Goal: Task Accomplishment & Management: Manage account settings

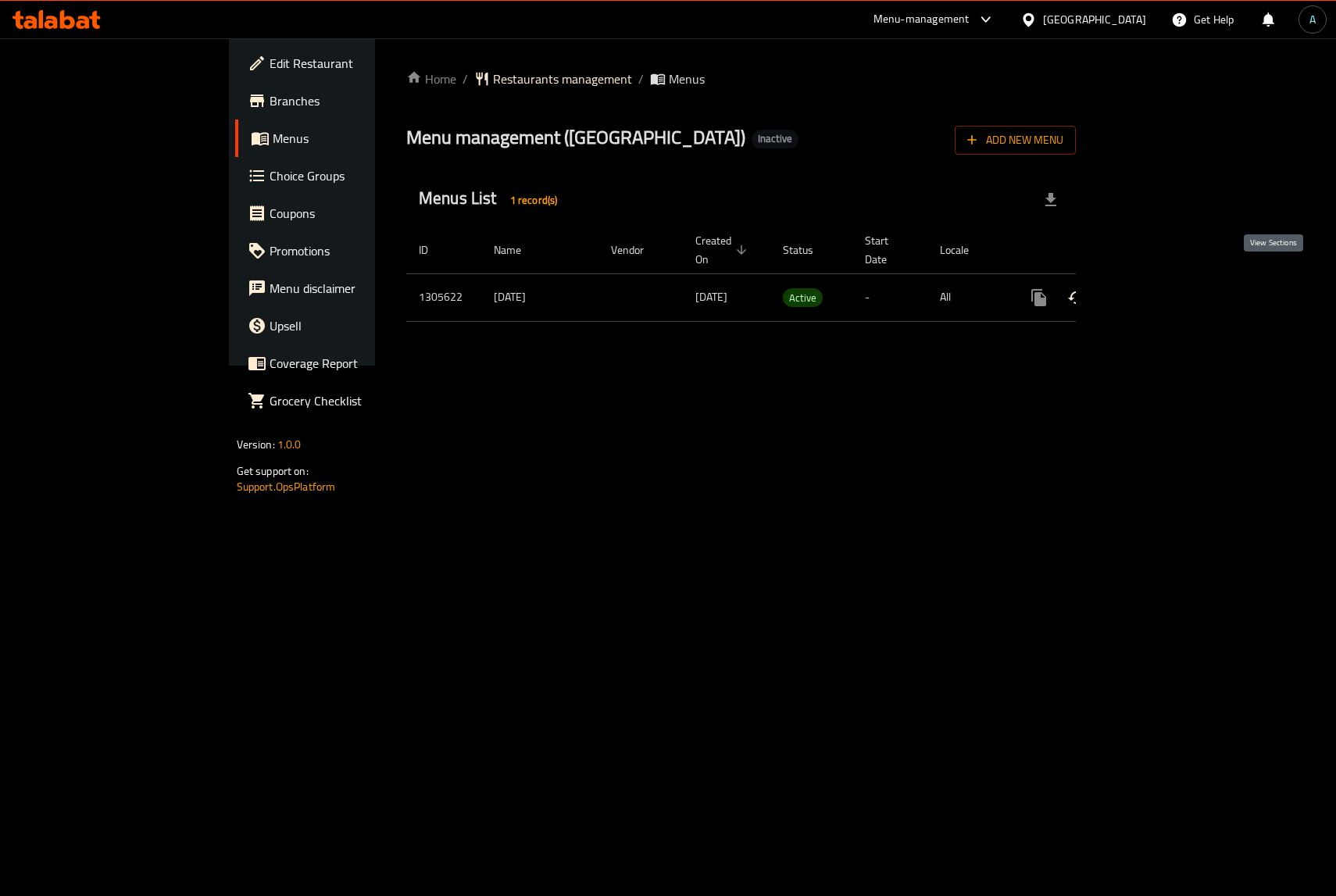
click at [1161, 289] on icon "enhanced table" at bounding box center [1151, 298] width 19 height 19
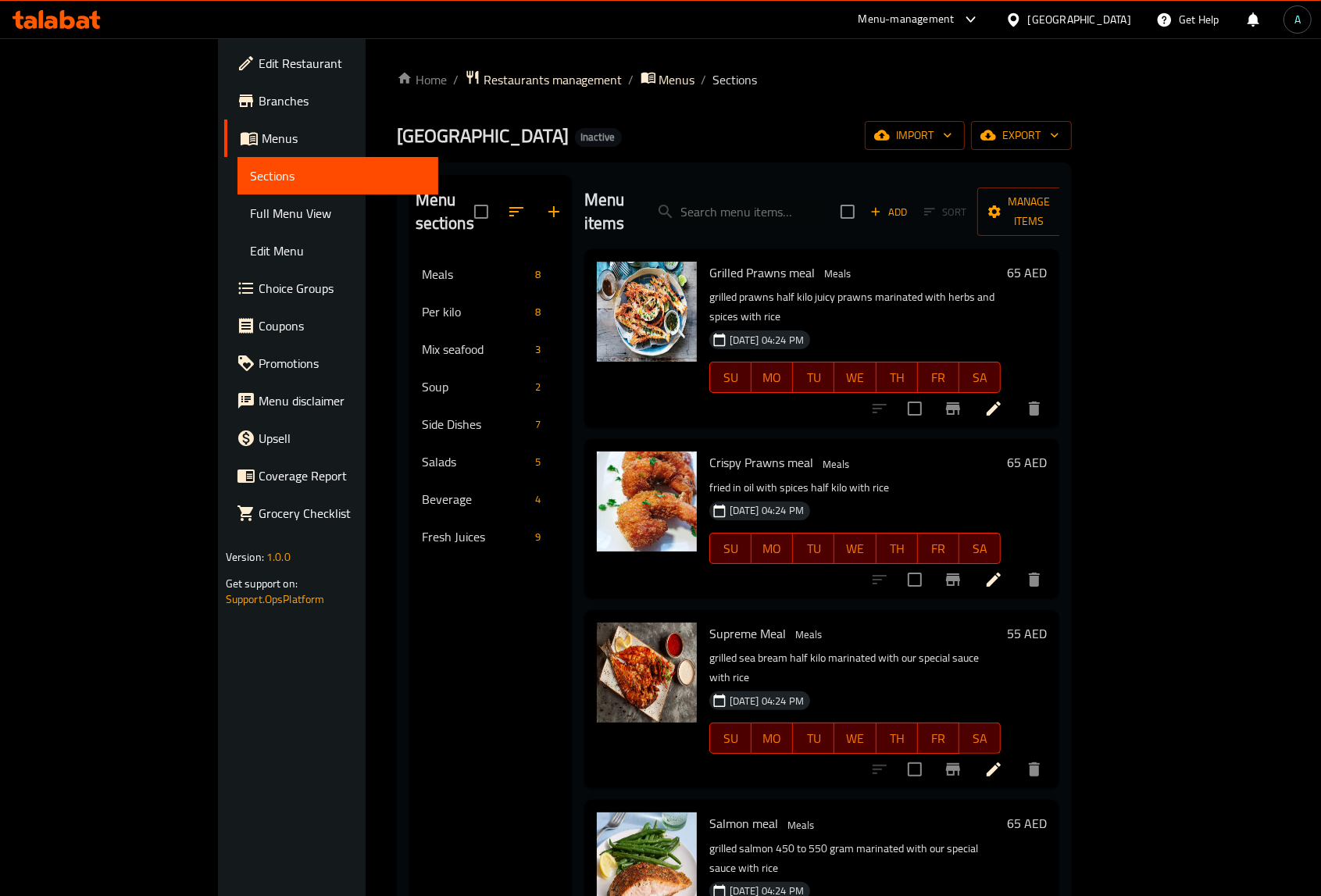
click at [250, 204] on span "Full Menu View" at bounding box center [338, 213] width 176 height 19
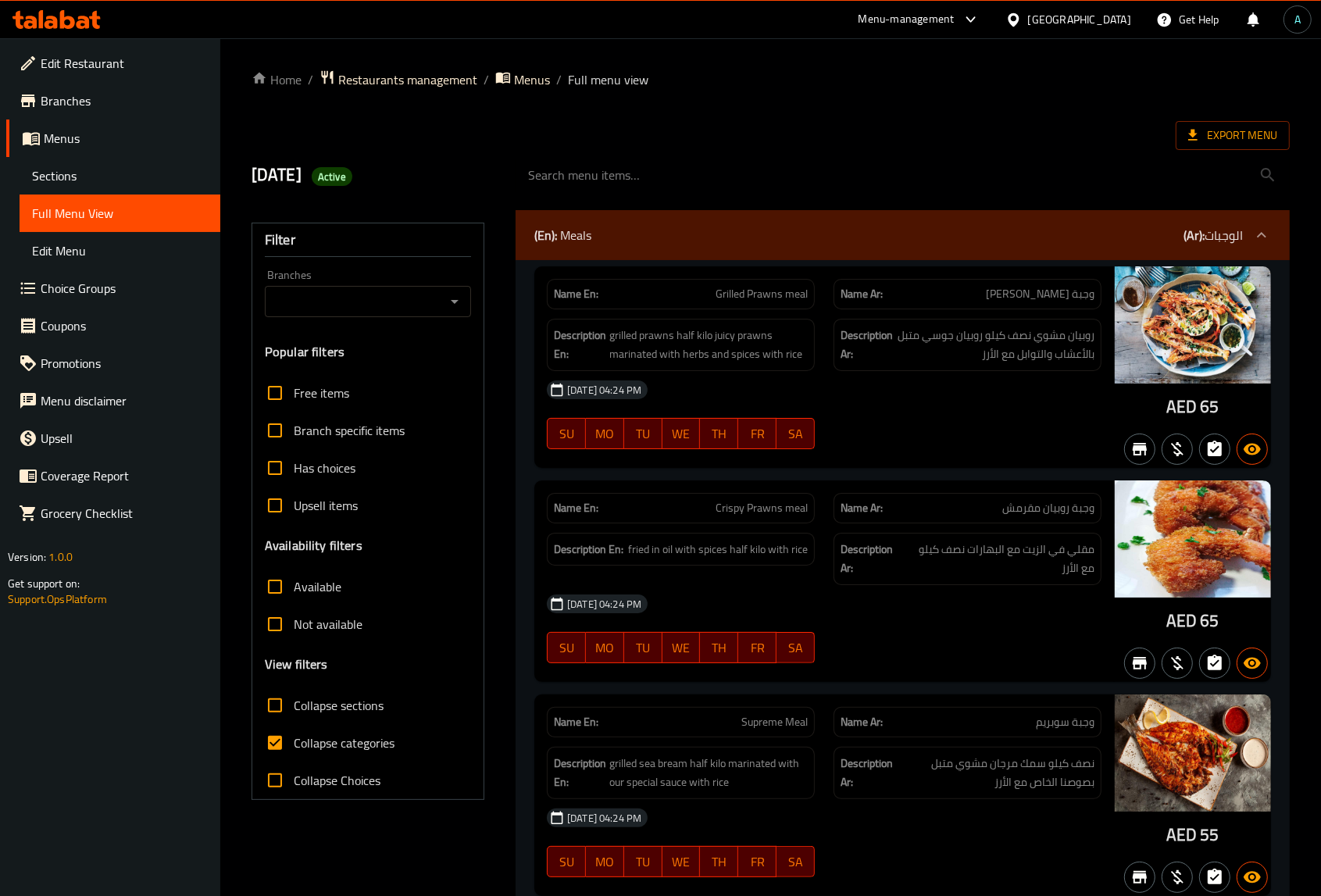
click at [307, 743] on span "Collapse categories" at bounding box center [344, 742] width 101 height 19
click at [293, 743] on input "Collapse categories" at bounding box center [275, 743] width 38 height 38
checkbox input "false"
click at [974, 238] on div "(En): Meals (Ar): الوجبات" at bounding box center [889, 235] width 709 height 19
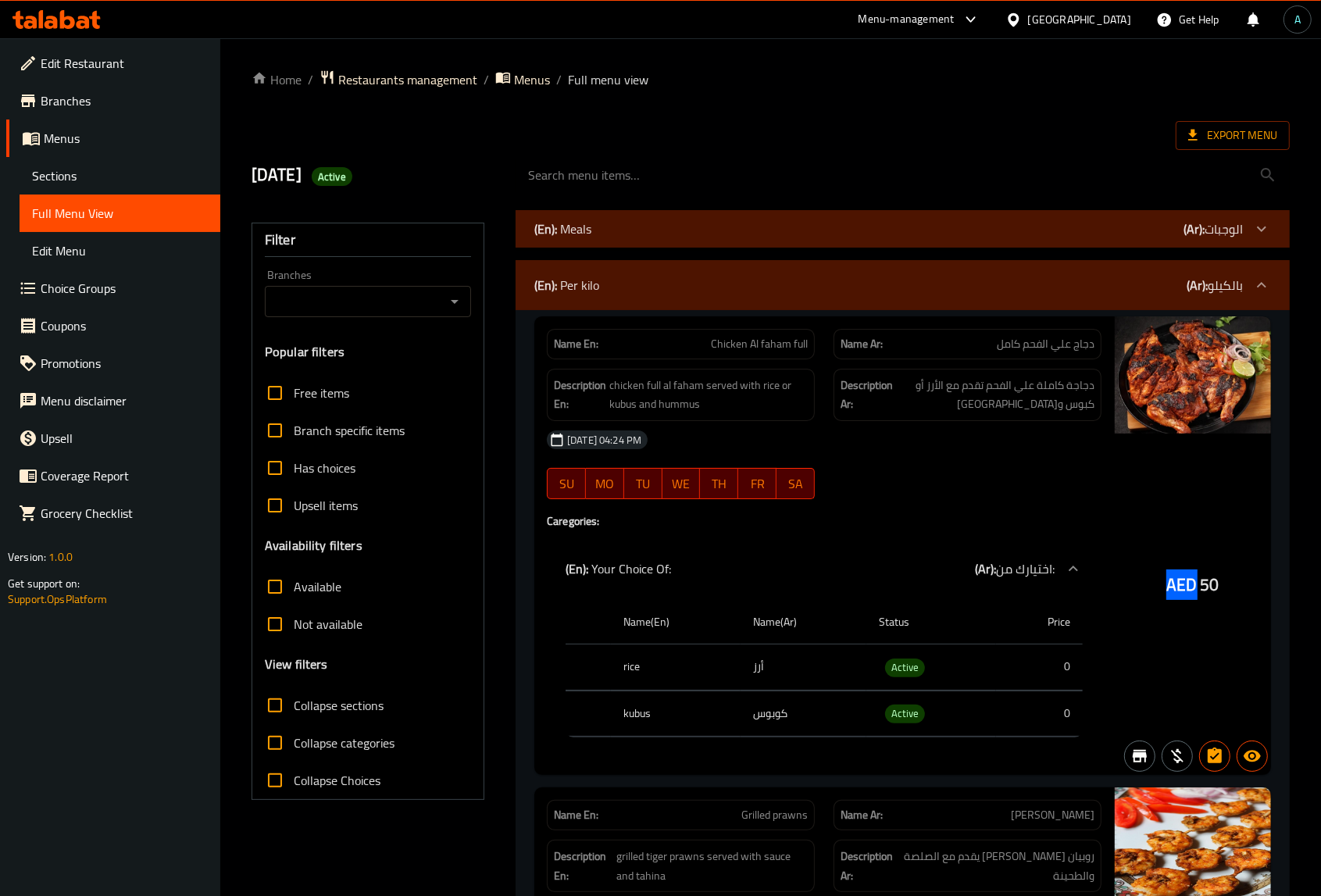
drag, startPoint x: 1167, startPoint y: 588, endPoint x: 1196, endPoint y: 589, distance: 29.0
click at [1196, 589] on span "AED" at bounding box center [1181, 584] width 30 height 30
copy span "AED"
click at [890, 667] on span "Active" at bounding box center [905, 667] width 39 height 18
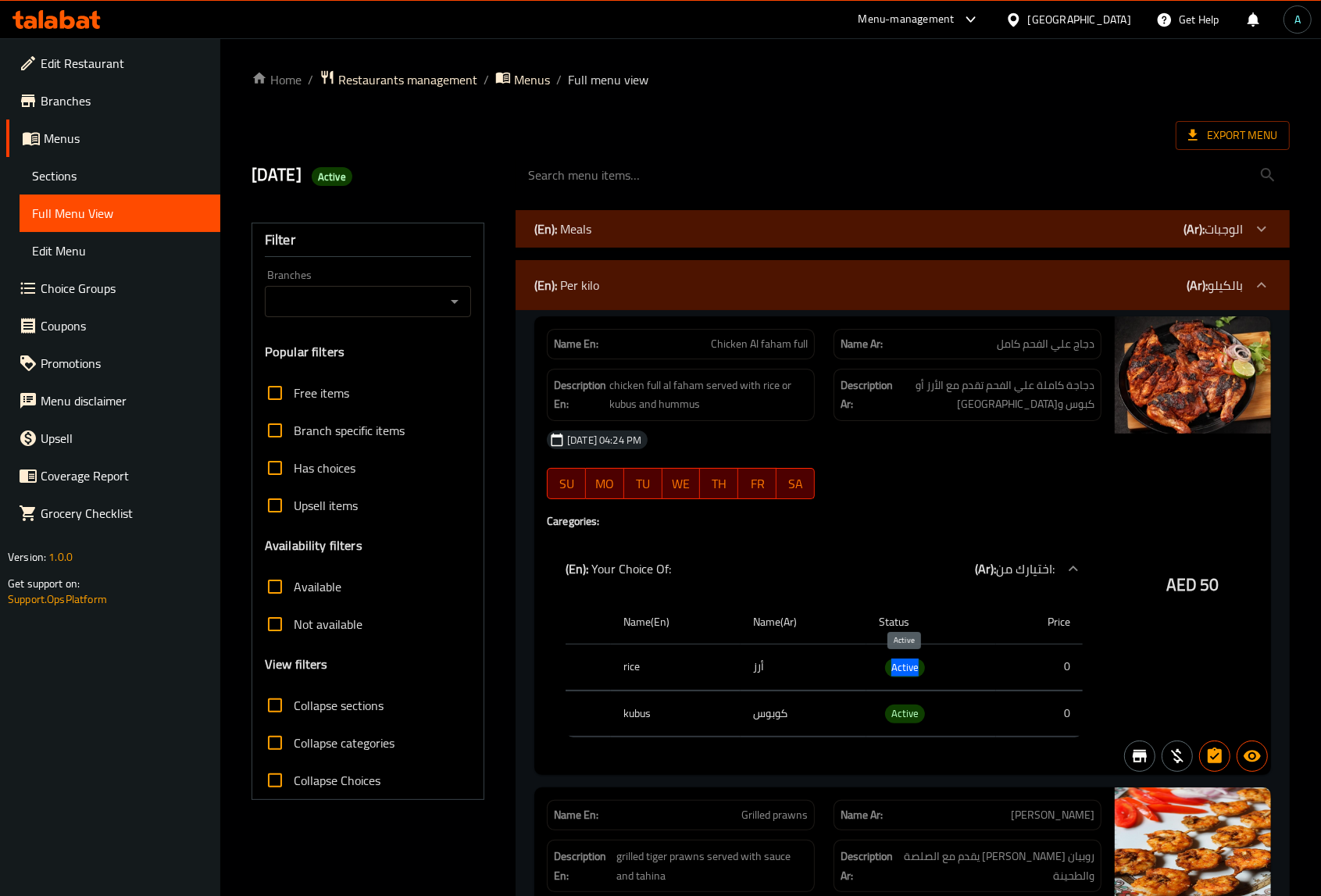
copy span "Active"
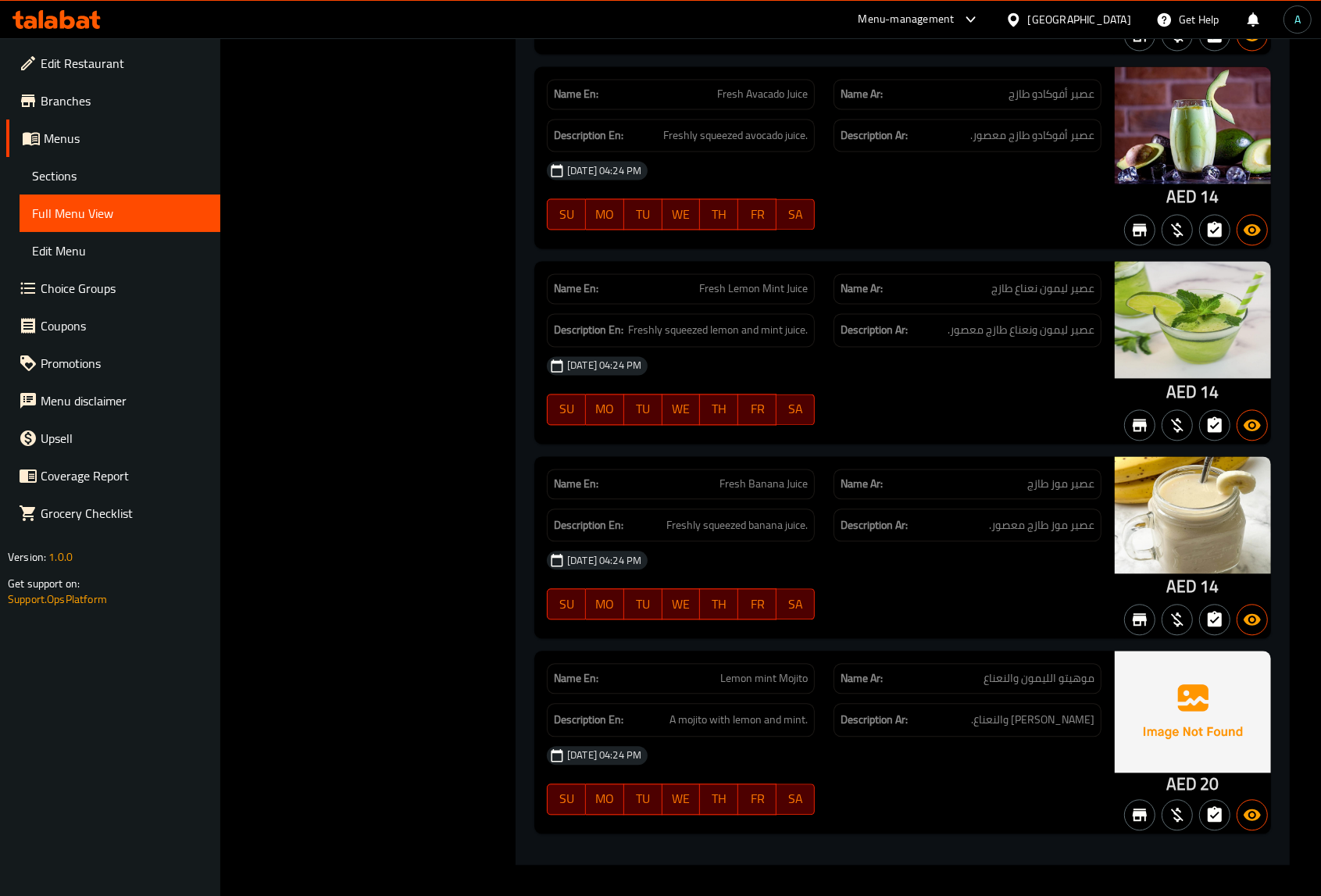
scroll to position [8124, 0]
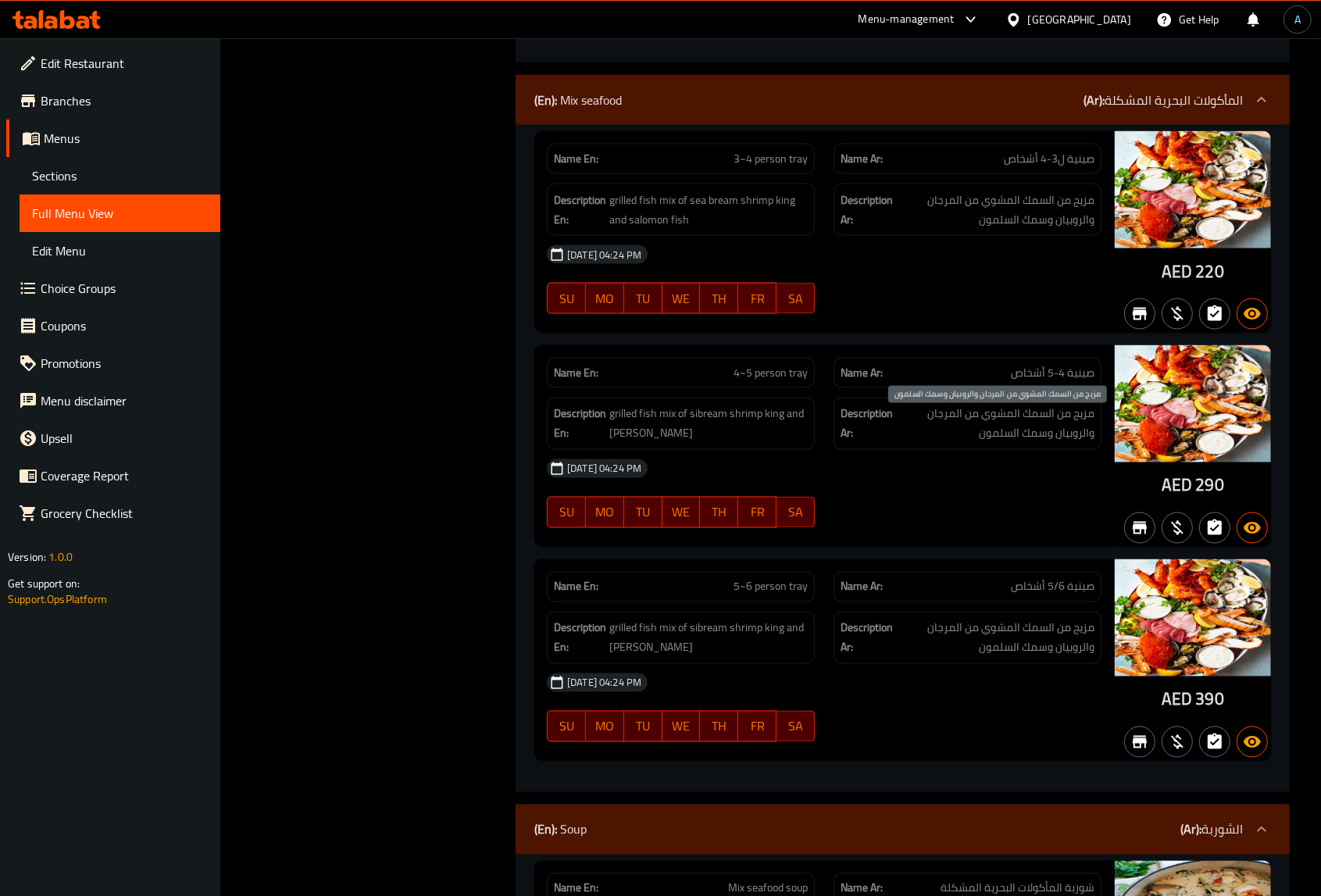
scroll to position [2246, 0]
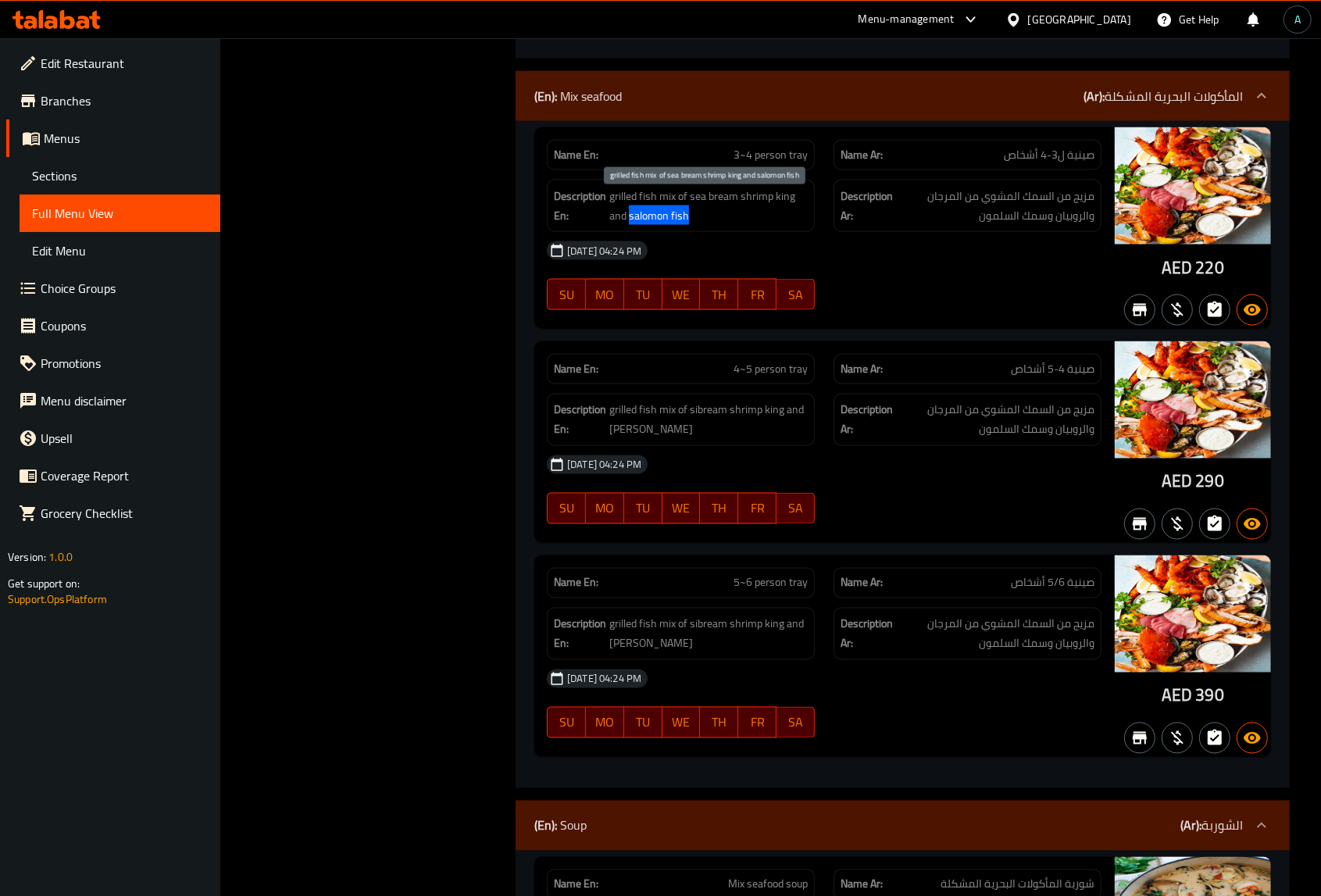
drag, startPoint x: 629, startPoint y: 224, endPoint x: 707, endPoint y: 227, distance: 78.1
click at [707, 225] on span "grilled fish mix of sea bream shrimp king and salomon fish" at bounding box center [708, 206] width 198 height 39
copy span "salomon fish"
drag, startPoint x: 741, startPoint y: 205, endPoint x: 792, endPoint y: 207, distance: 51.0
click at [792, 207] on span "grilled fish mix of sea bream shrimp king and salomon fish" at bounding box center [708, 206] width 198 height 39
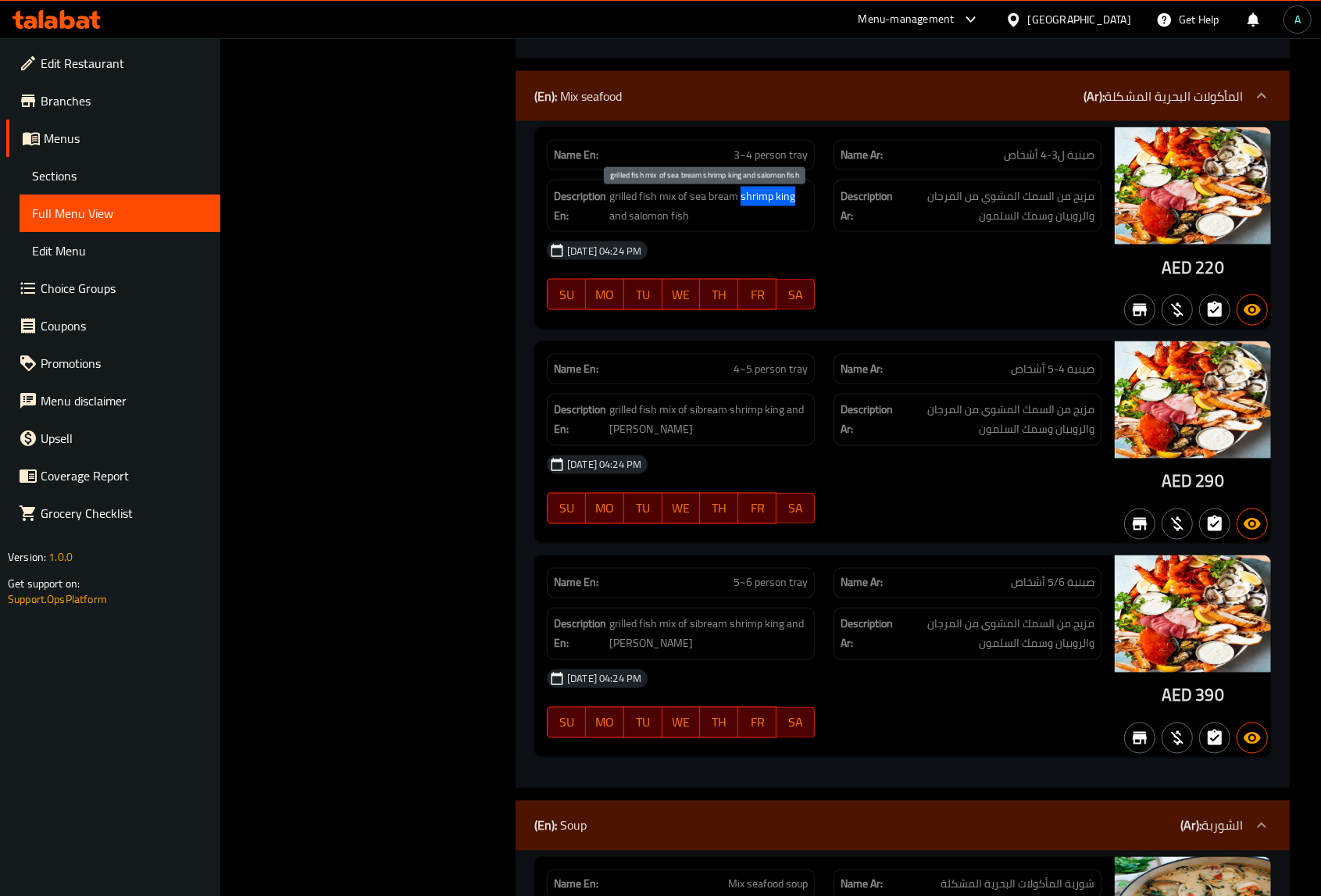
copy span "shrimp king"
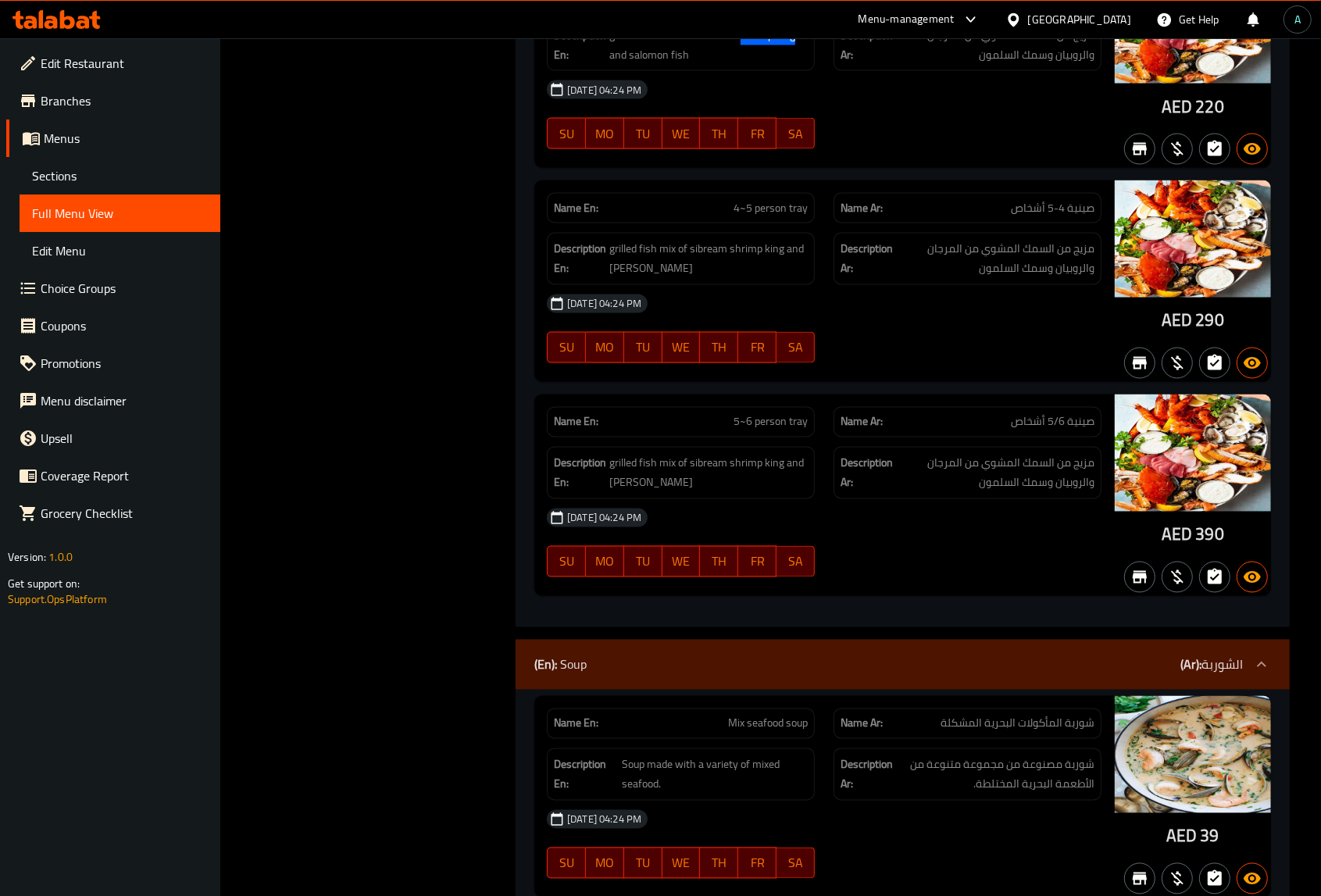
scroll to position [2441, 0]
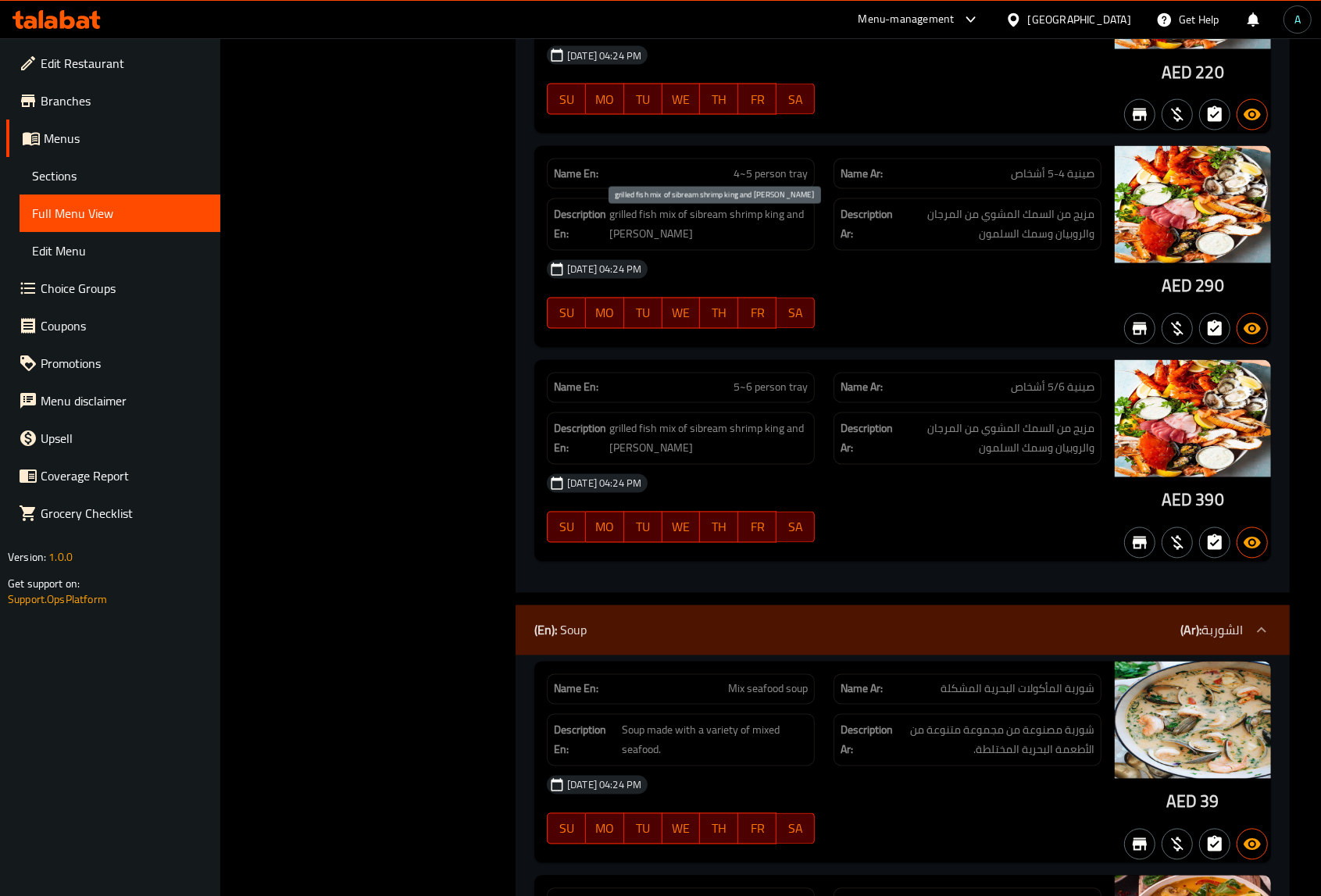
drag, startPoint x: 720, startPoint y: 242, endPoint x: 606, endPoint y: 182, distance: 128.8
click at [720, 242] on span "grilled fish mix of sibream shrimp king and salomon fish" at bounding box center [708, 224] width 198 height 39
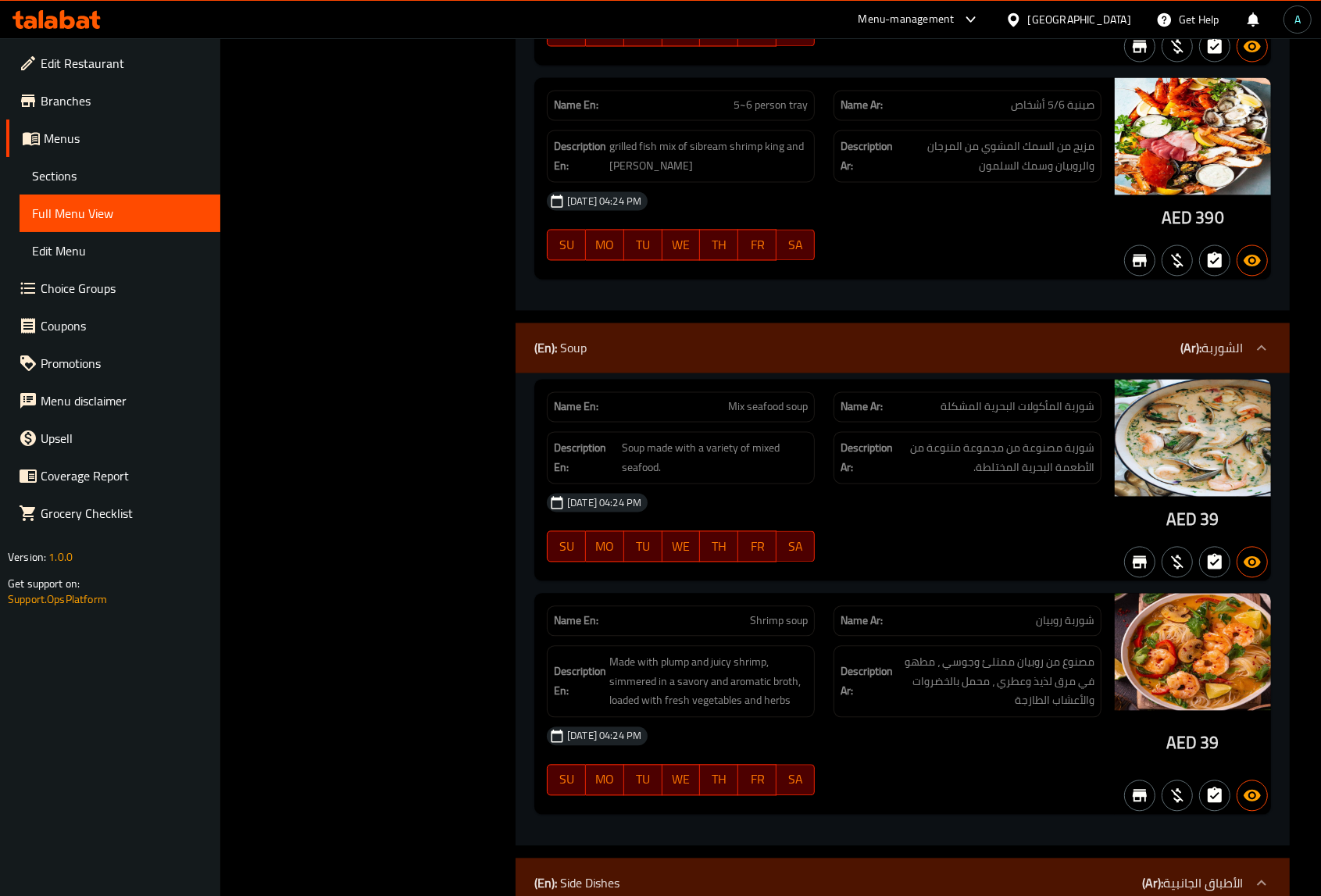
scroll to position [2733, 0]
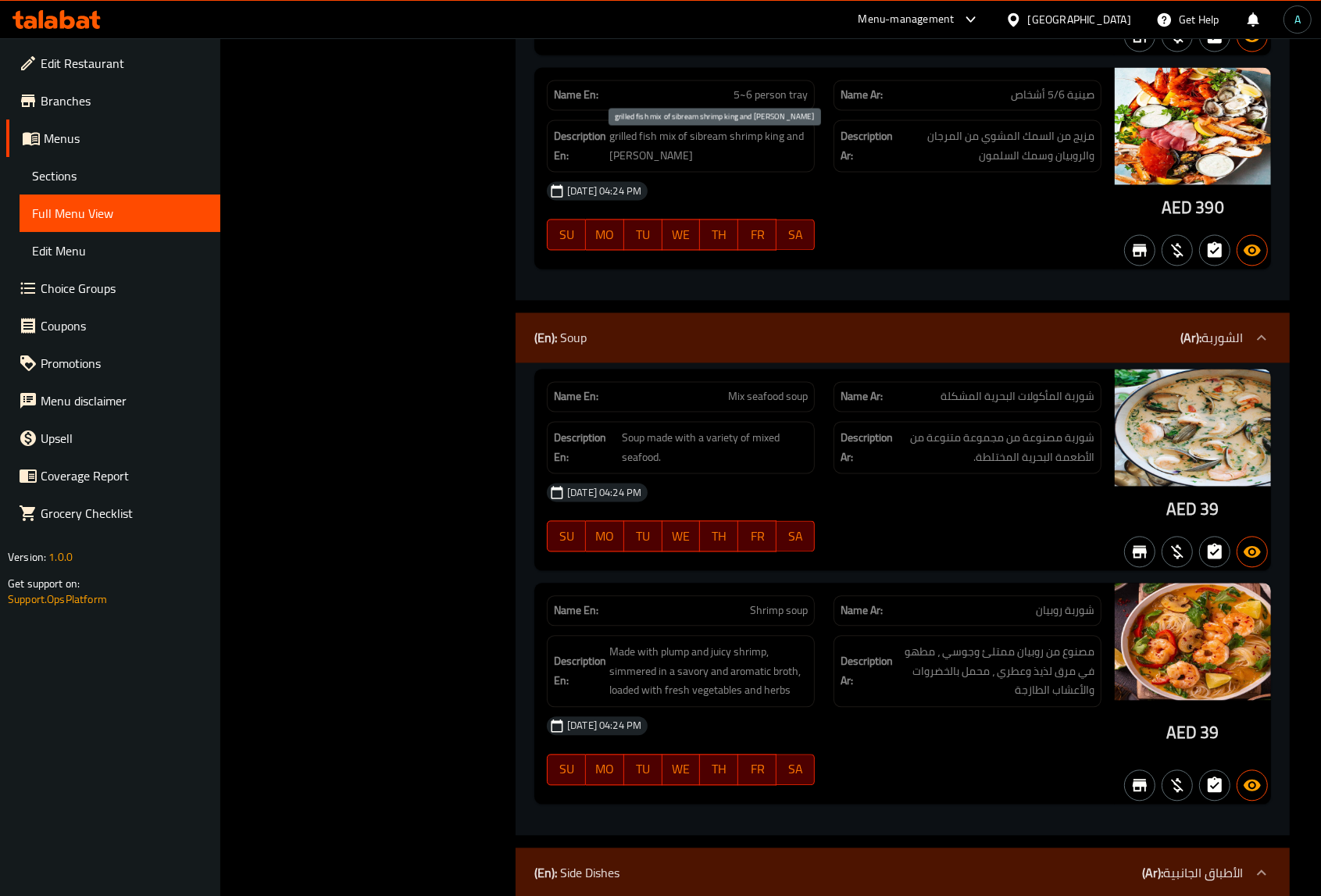
drag, startPoint x: 709, startPoint y: 145, endPoint x: 450, endPoint y: 25, distance: 285.4
click at [709, 145] on span "grilled fish mix of sibream shrimp king and salomon fish" at bounding box center [708, 145] width 198 height 39
drag, startPoint x: 667, startPoint y: 437, endPoint x: 617, endPoint y: 377, distance: 78.1
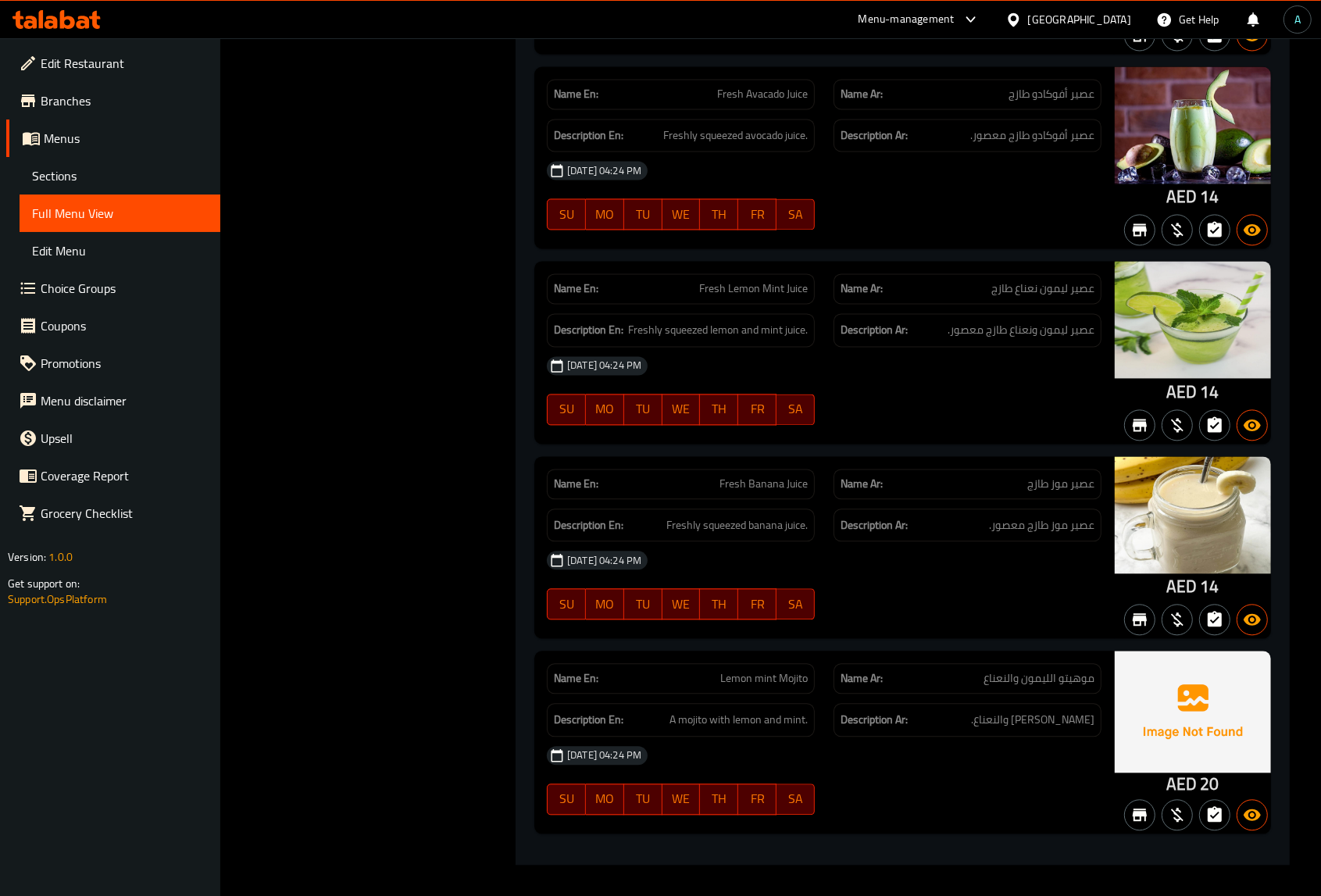
scroll to position [8124, 0]
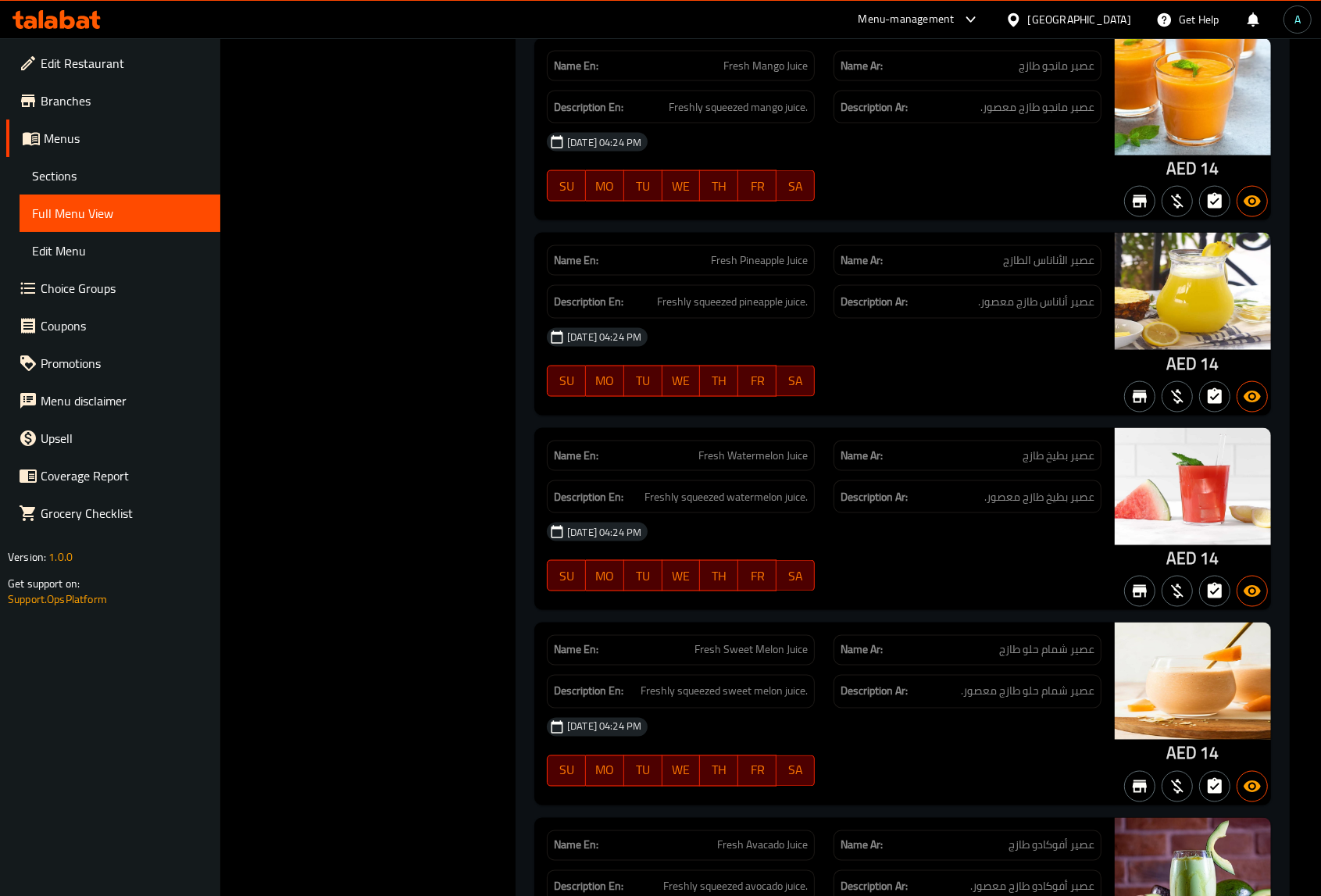
scroll to position [0, 0]
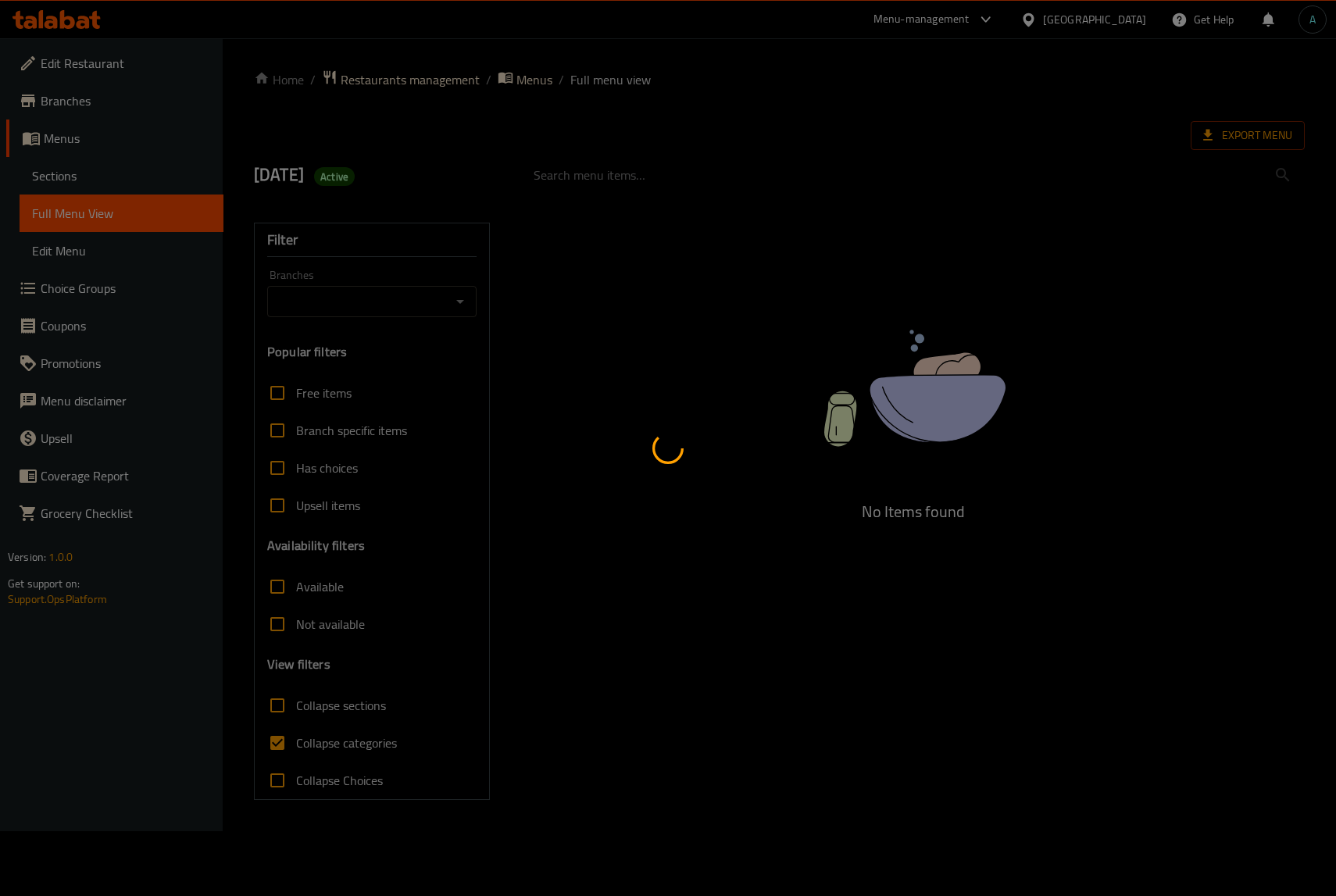
click at [116, 184] on div at bounding box center [668, 448] width 1336 height 896
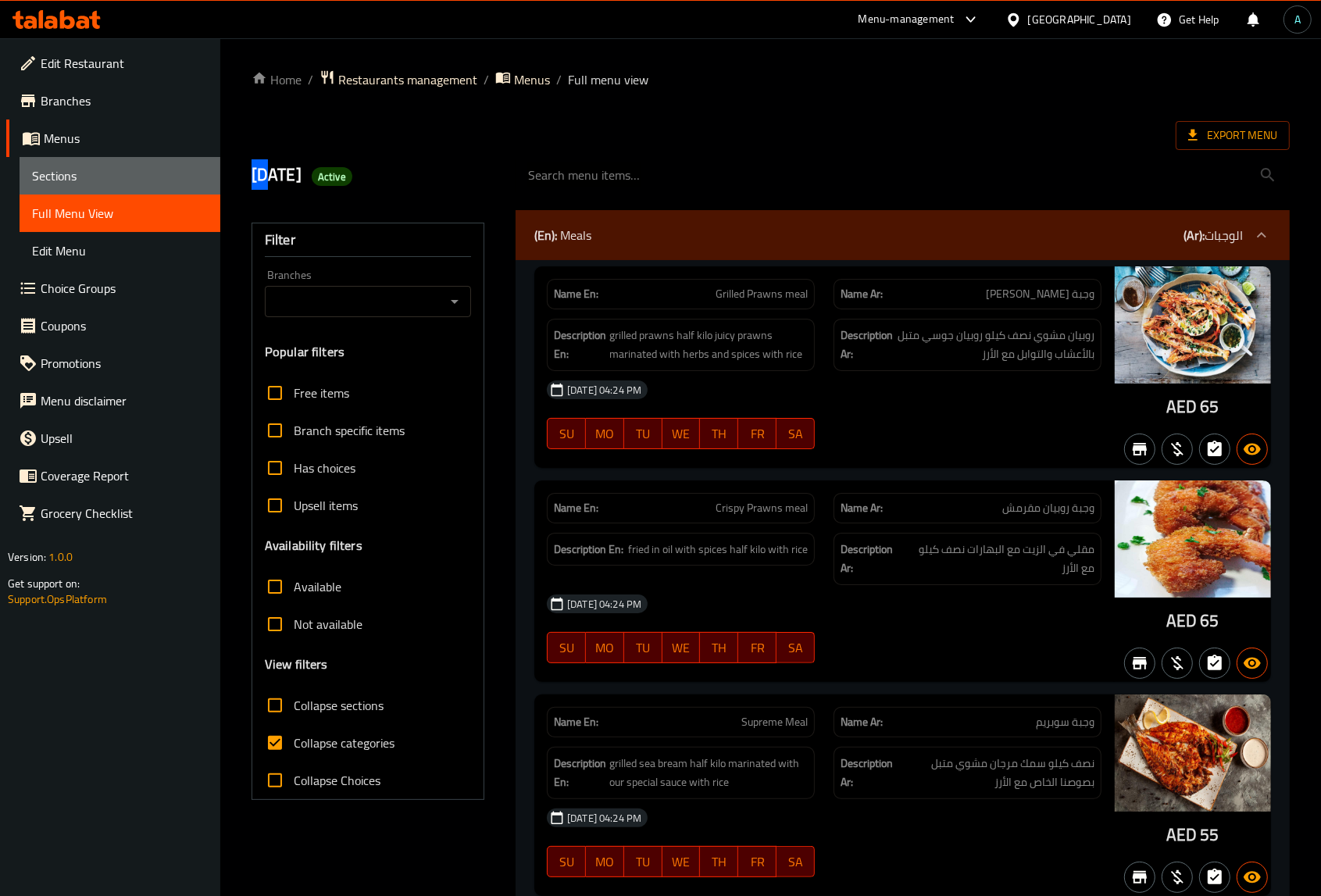
click at [116, 184] on span "Sections" at bounding box center [120, 175] width 176 height 19
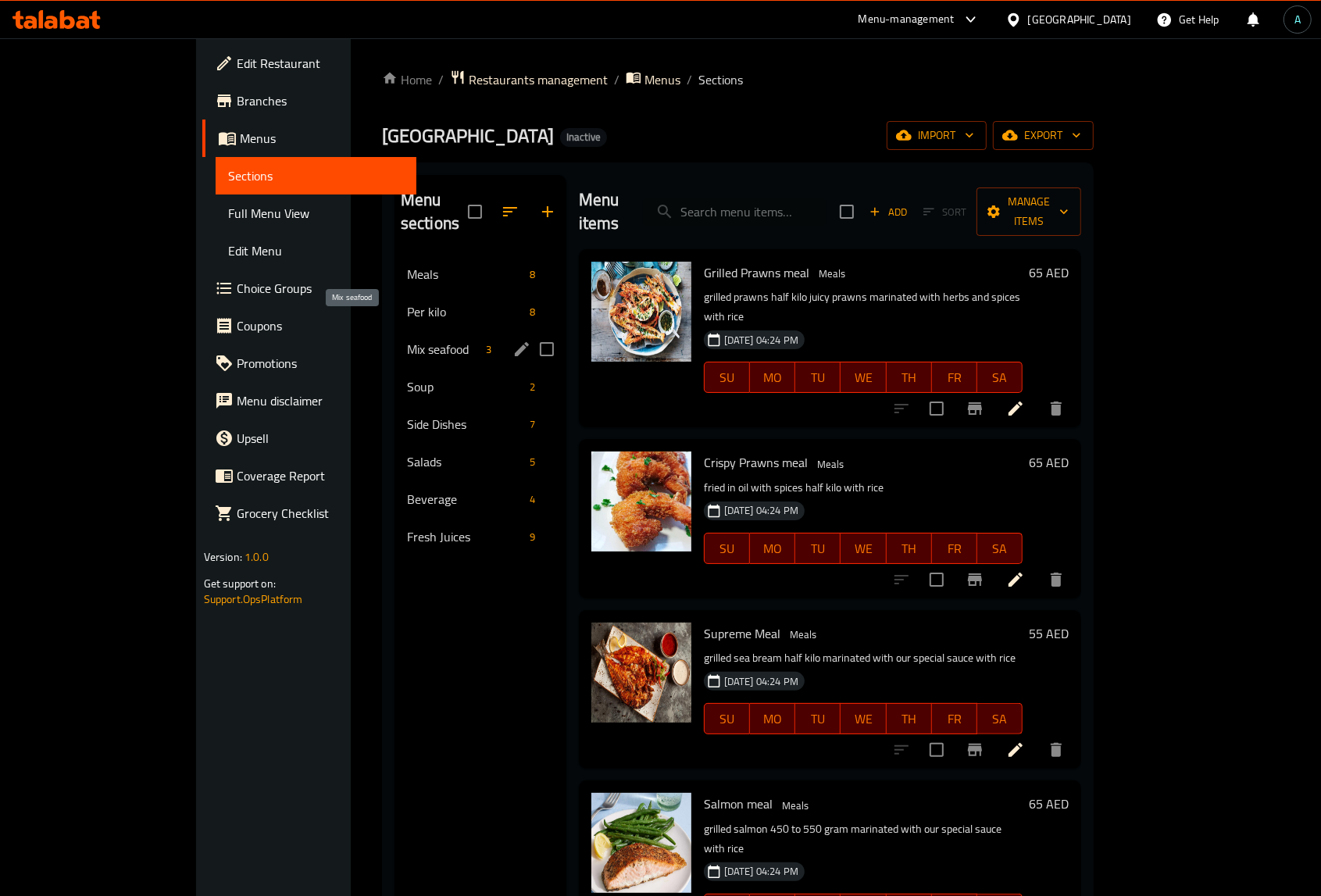
click at [407, 339] on span "Mix seafood" at bounding box center [443, 349] width 72 height 19
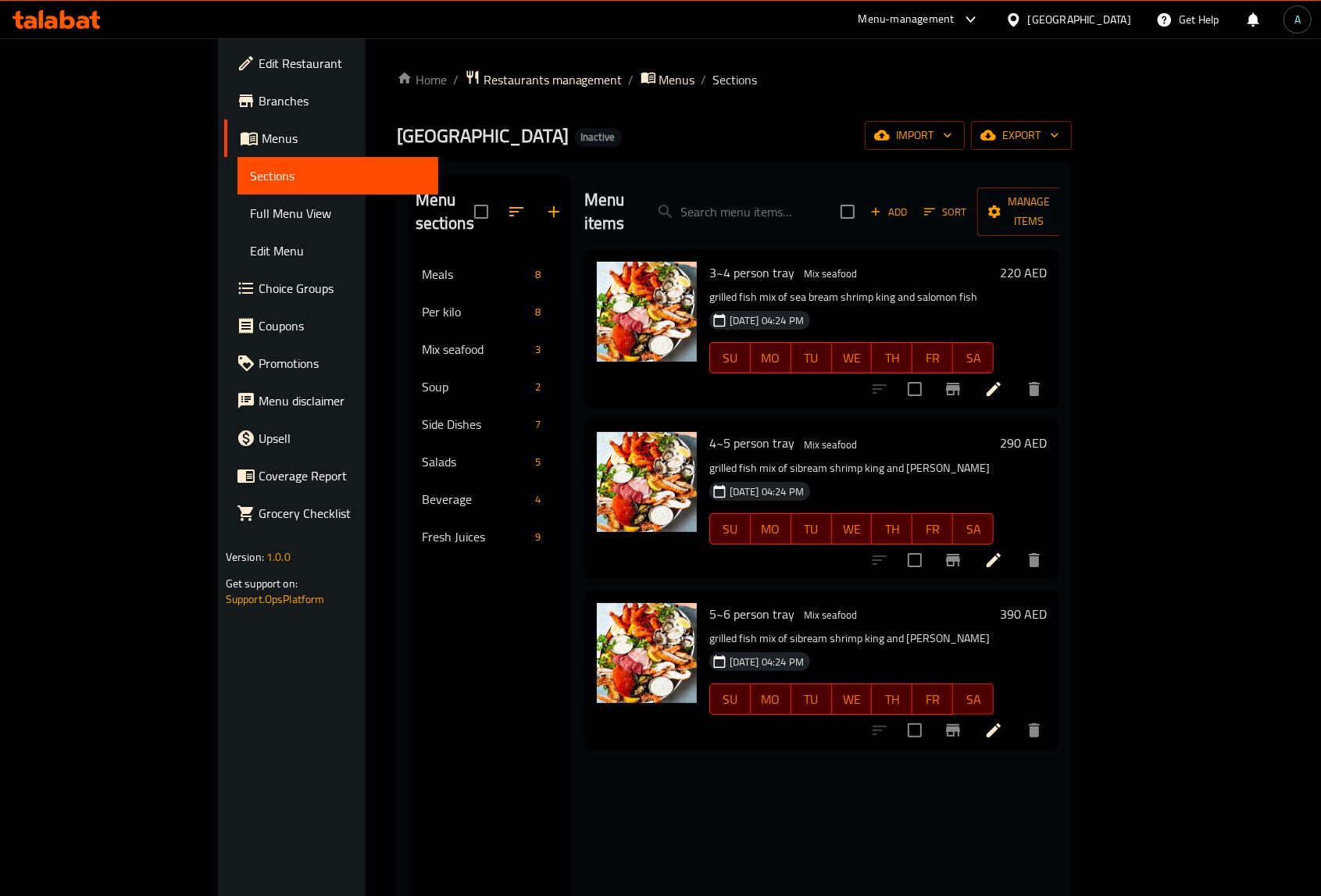
scroll to position [219, 0]
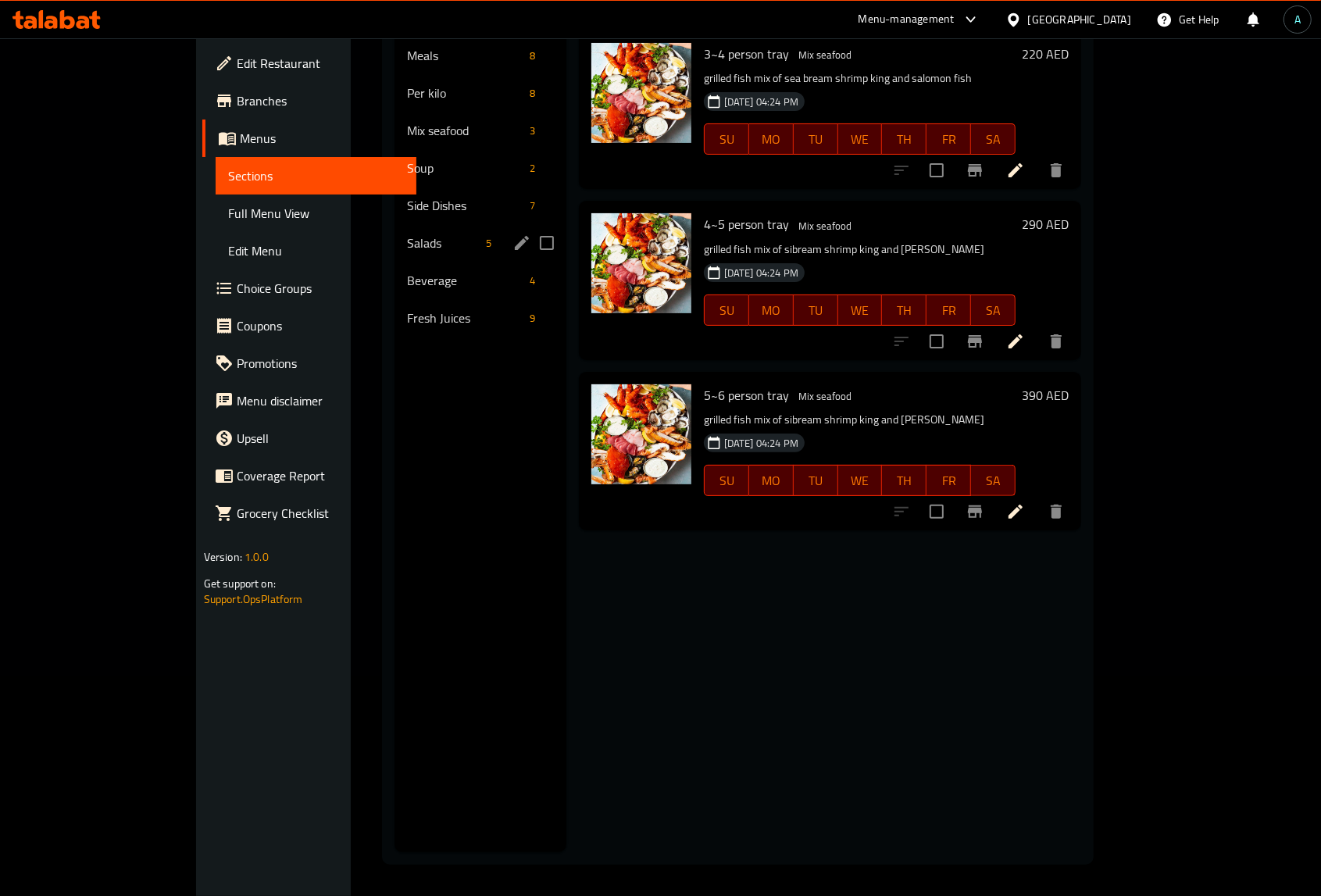
click at [395, 196] on div "Side Dishes 7" at bounding box center [480, 206] width 172 height 38
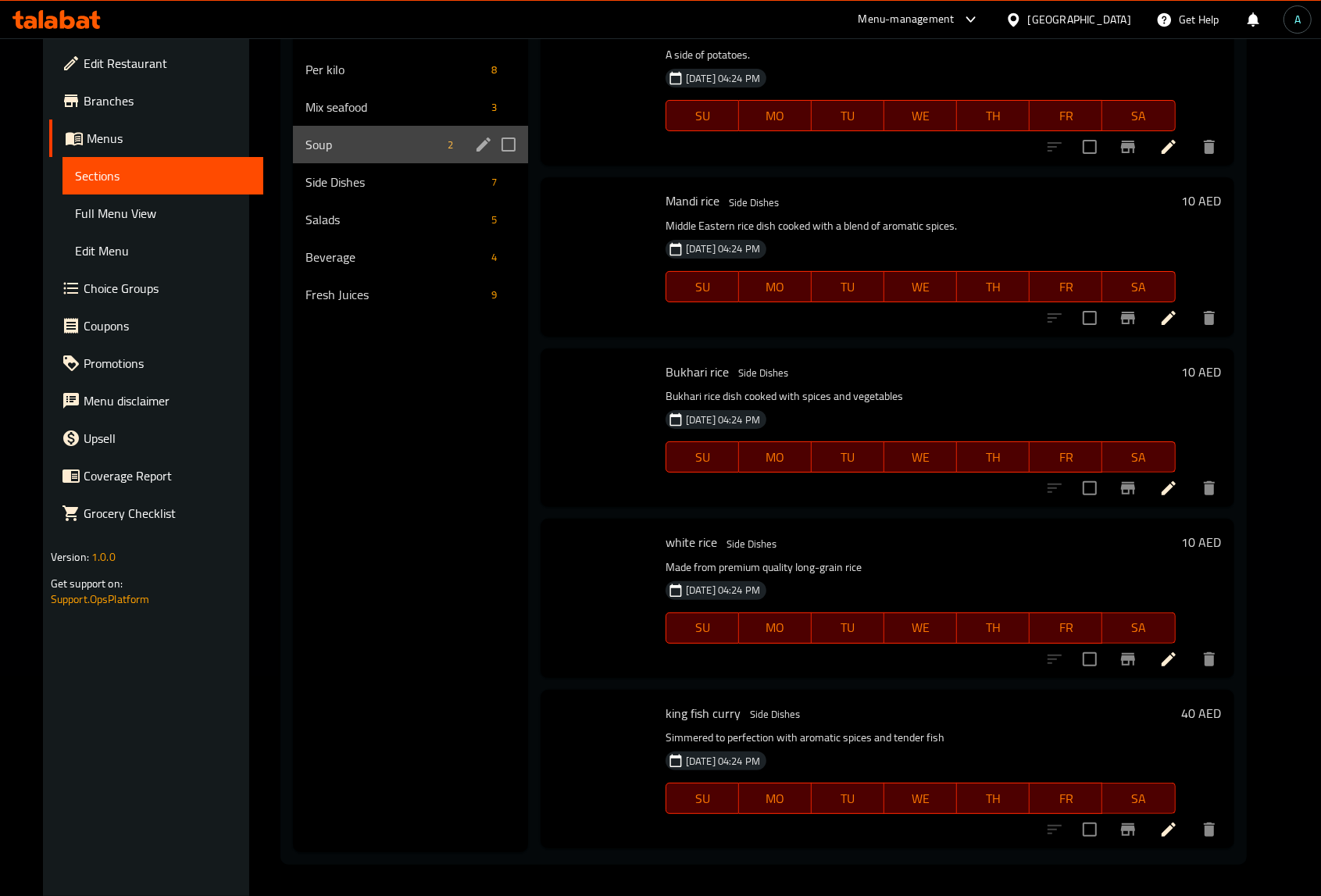
click at [332, 137] on span "Soup" at bounding box center [373, 144] width 136 height 19
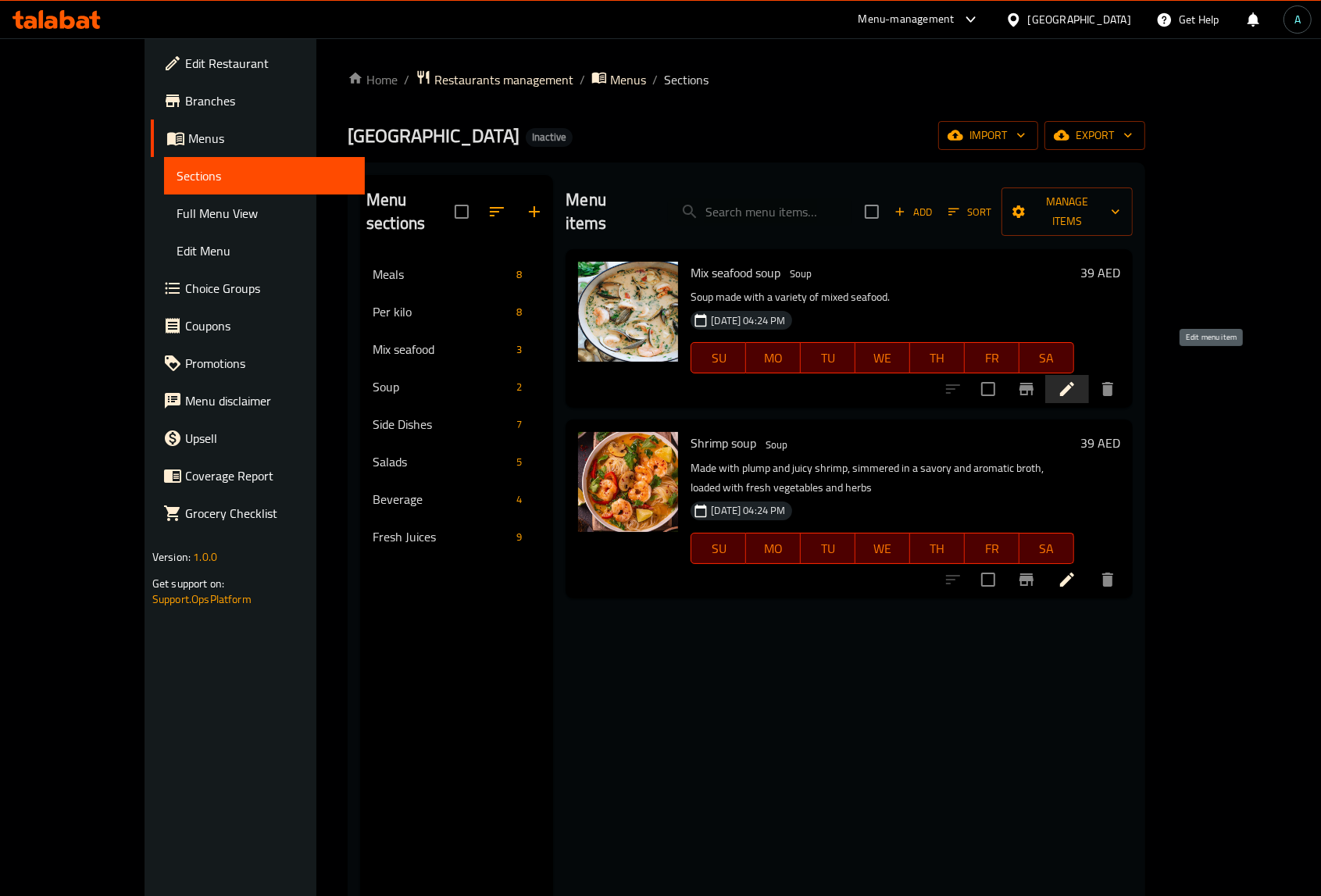
click at [1076, 380] on icon at bounding box center [1066, 389] width 19 height 19
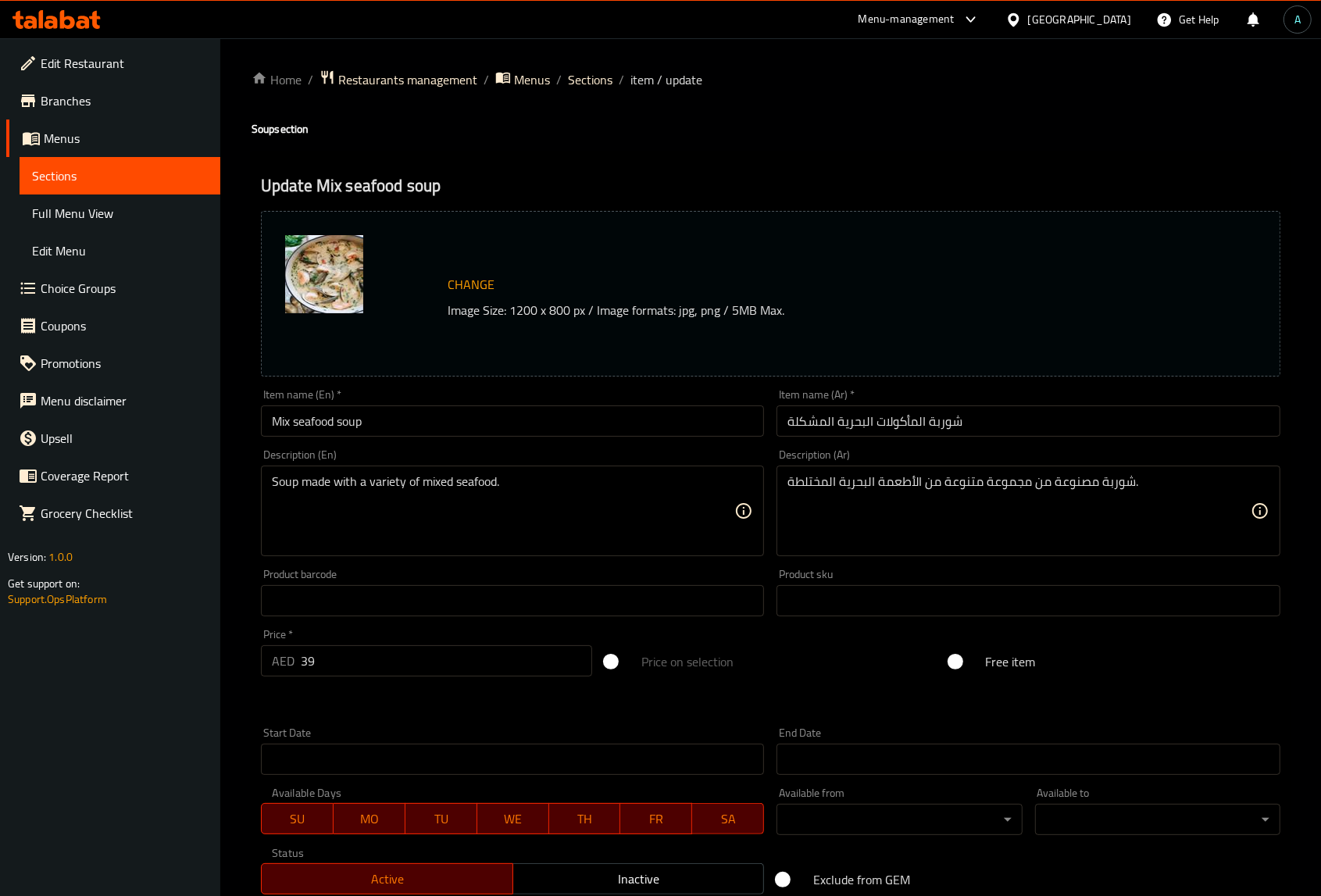
click at [441, 498] on textarea "Soup made with a variety of mixed seafood." at bounding box center [503, 511] width 463 height 74
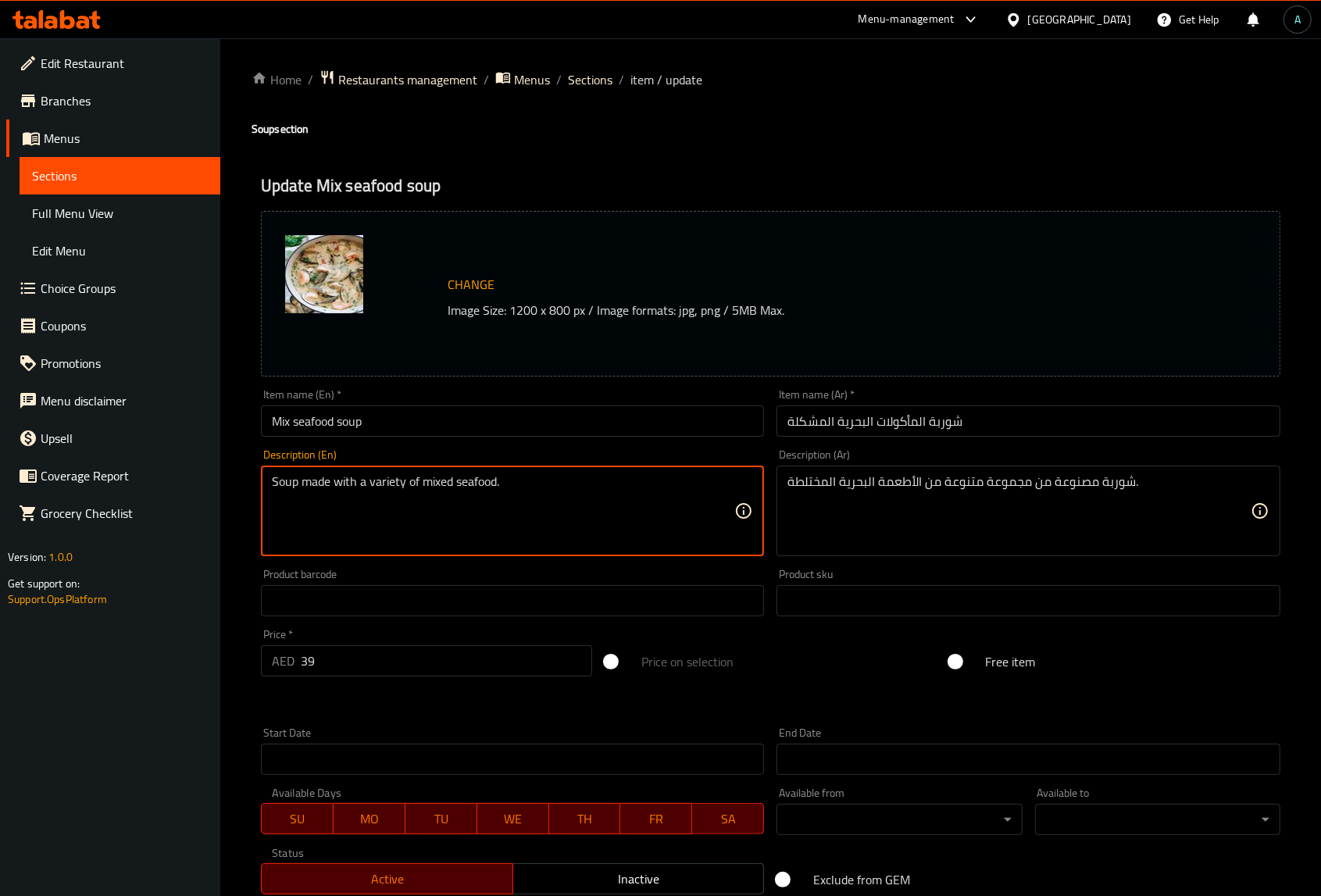
paste textarea "Mix seafood soup Shrimp soup"
paste textarea "soup made with cooking crème and spices with shrimp mussles squid and crab"
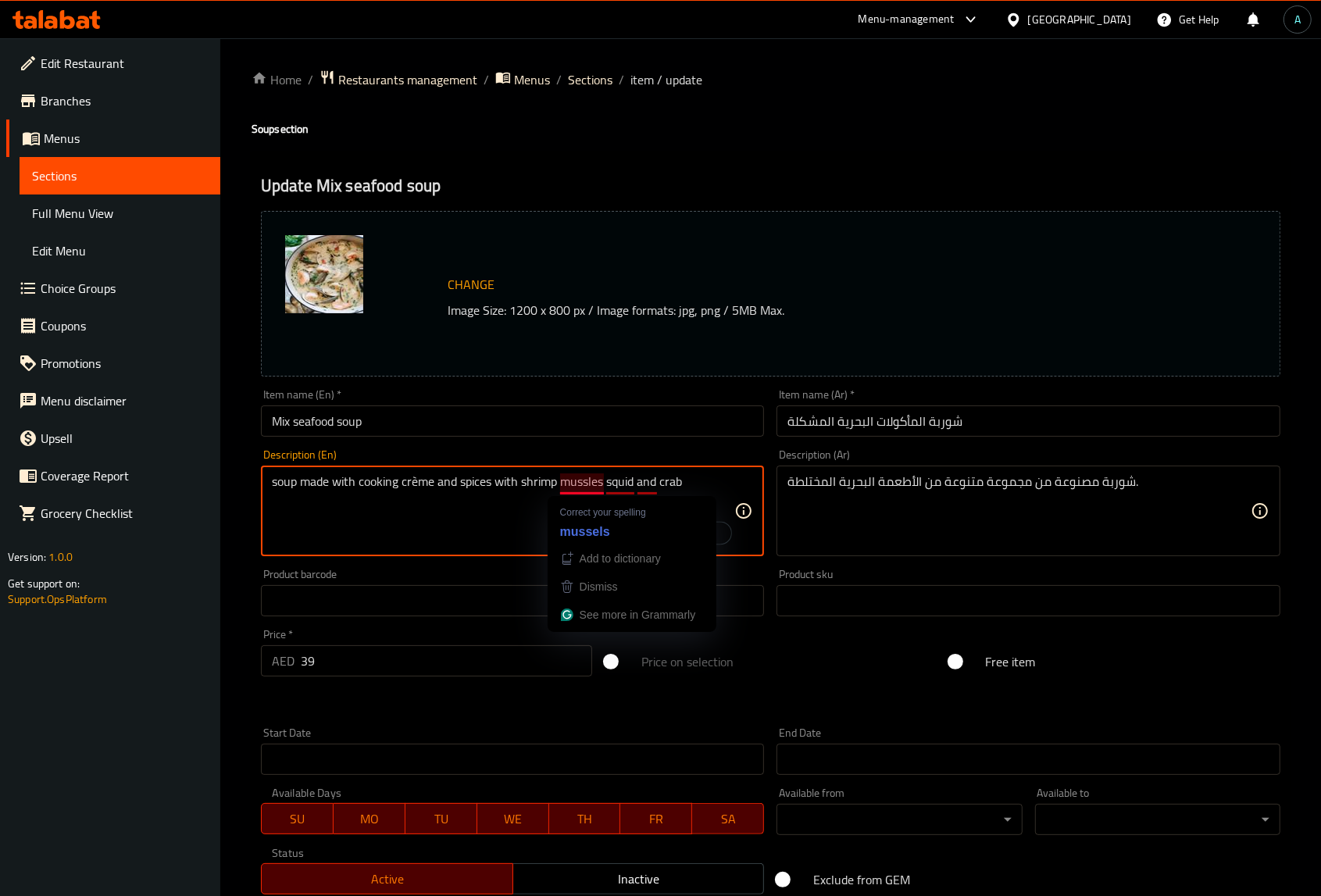
click at [600, 486] on textarea "soup made with cooking crème and spices with shrimp mussles squid and crab" at bounding box center [503, 511] width 463 height 74
click at [599, 486] on textarea "soup made with cooking crème and spices with shrimp mussles squid and crab" at bounding box center [503, 511] width 463 height 74
type textarea "soup made with cooking crème and spices with shrimp mussles squid and crab"
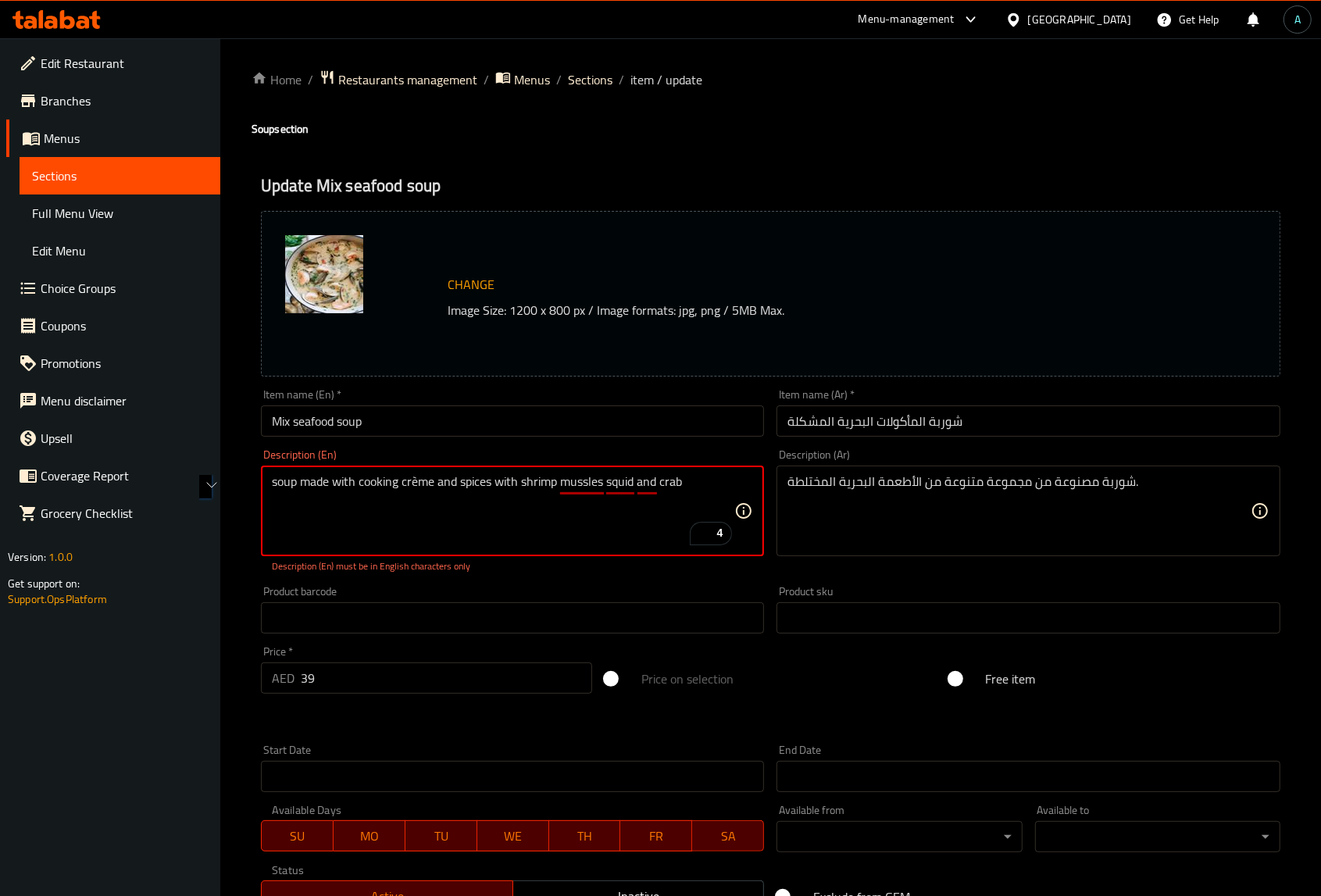
click at [926, 521] on textarea "شوربة مصنوعة من مجموعة متنوعة من الأطعمة البحرية المختلطة." at bounding box center [1018, 511] width 463 height 74
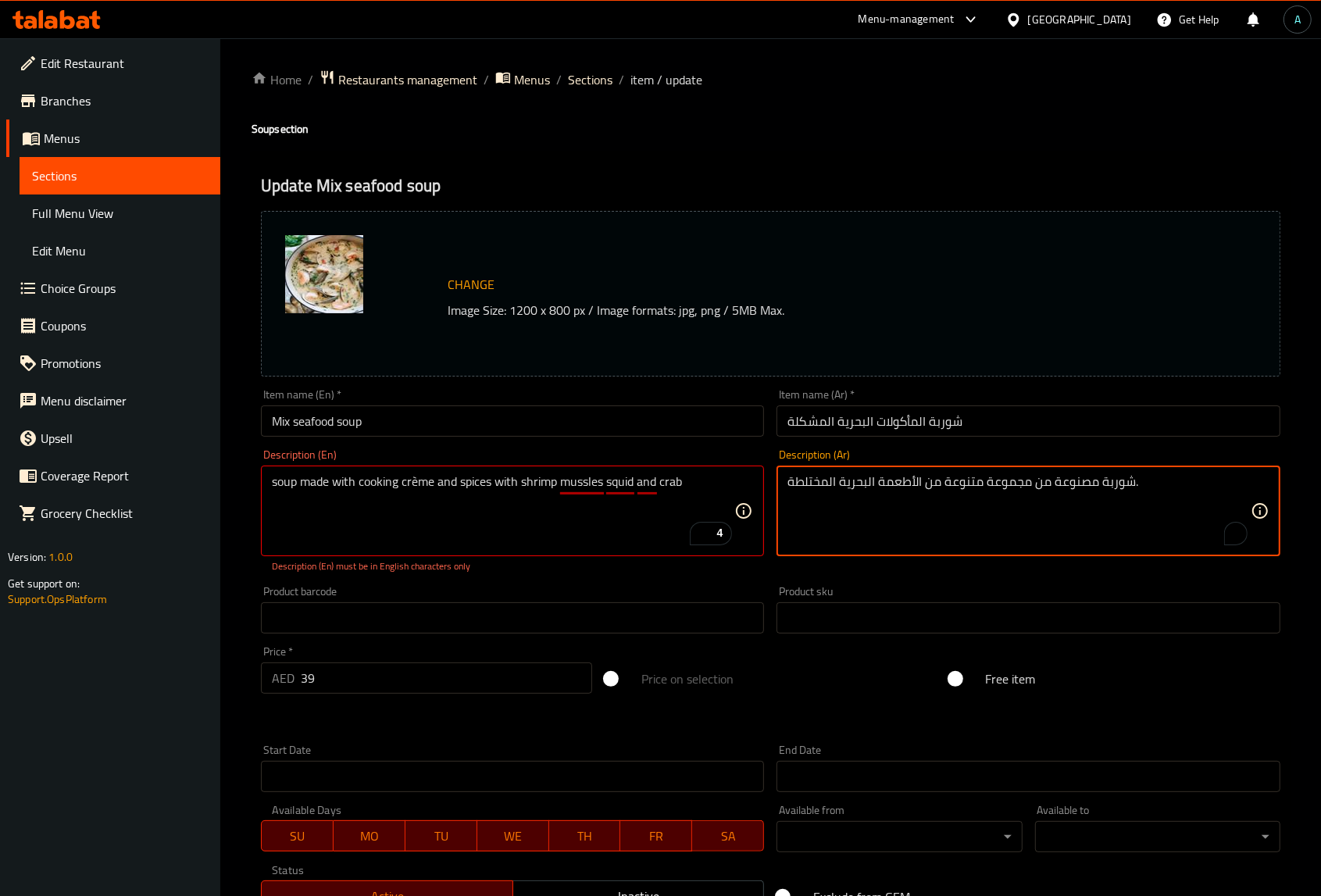
paste textarea "ساء مصنوع من كريمة الطبخ والتوابل مع الجمبري وبلح البحر والحبار وسرطان البحر"
type textarea "حساء مصنوع من كريمة الطبخ والتوابل مع الجمبري وبلح البحر والحبار وسرطان البحر"
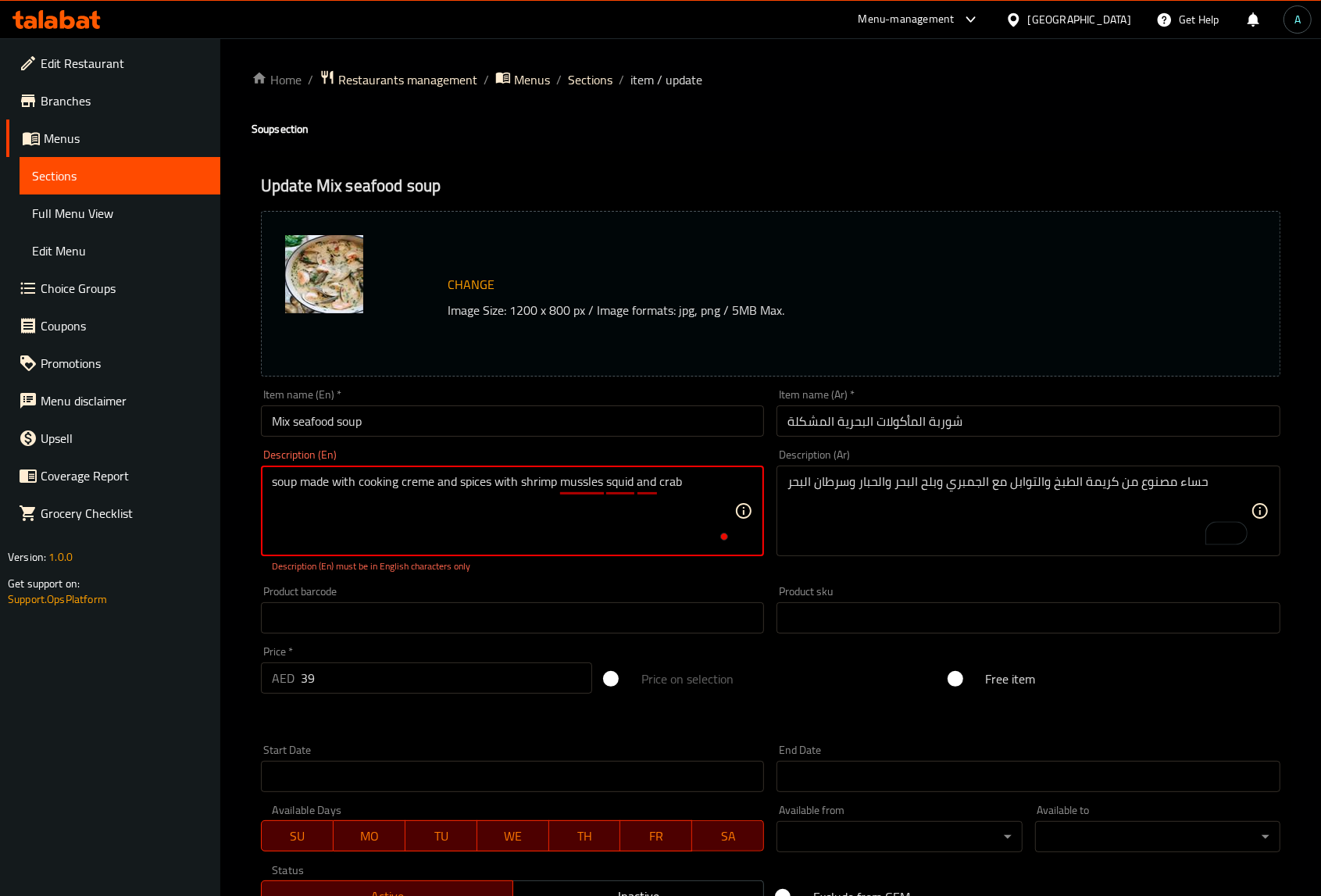
click at [489, 511] on textarea "soup made with cooking creme and spices with shrimp mussles squid and crab" at bounding box center [503, 511] width 463 height 74
type textarea "soup made with cooking creme and spices with shrimp mussles squid and crab"
click at [610, 455] on div "Description (En) soup made with cooking creme and spices with shrimp mussles sq…" at bounding box center [512, 510] width 504 height 124
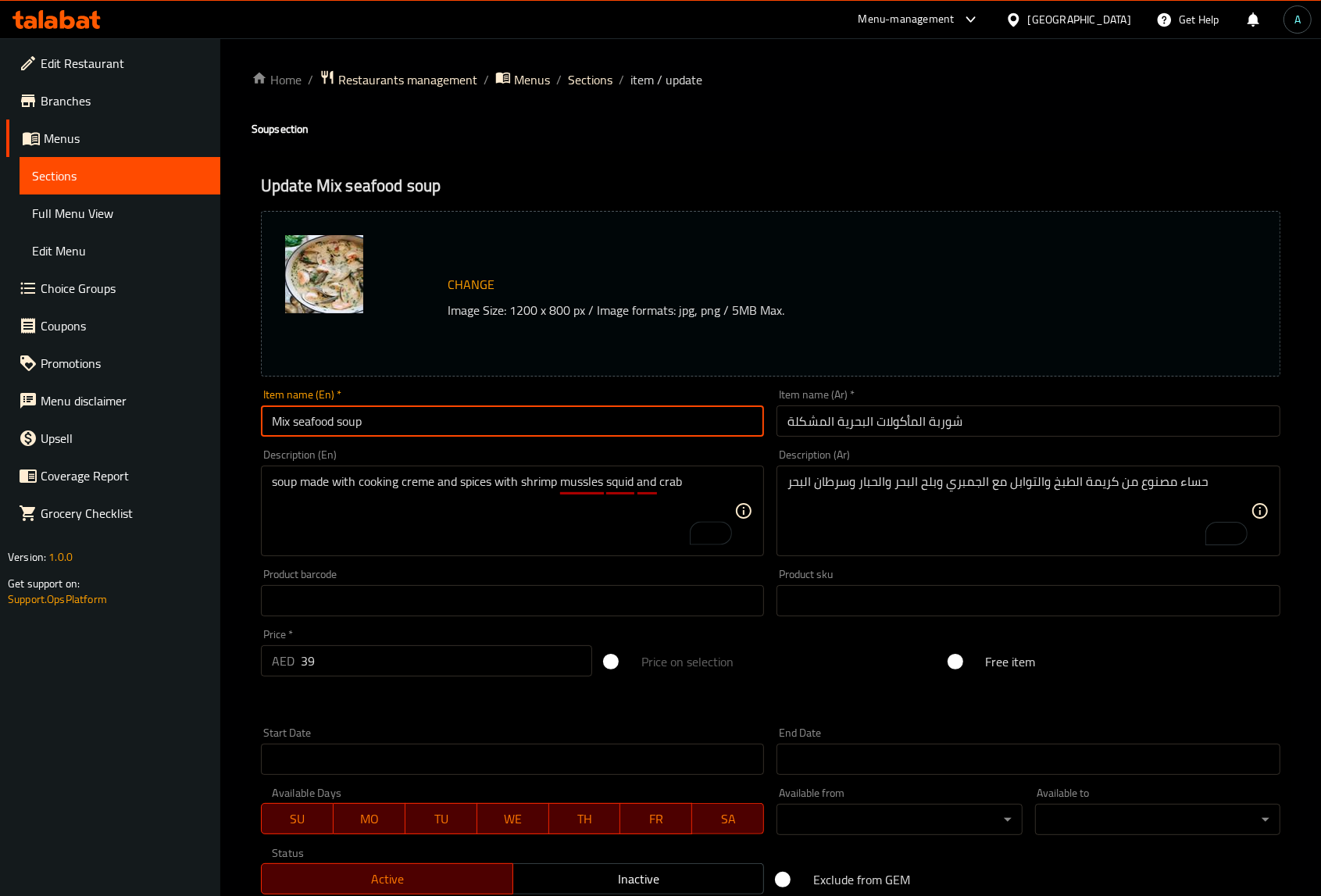
click at [612, 422] on input "Mix seafood soup" at bounding box center [512, 421] width 504 height 31
click at [603, 76] on span "Sections" at bounding box center [590, 80] width 44 height 19
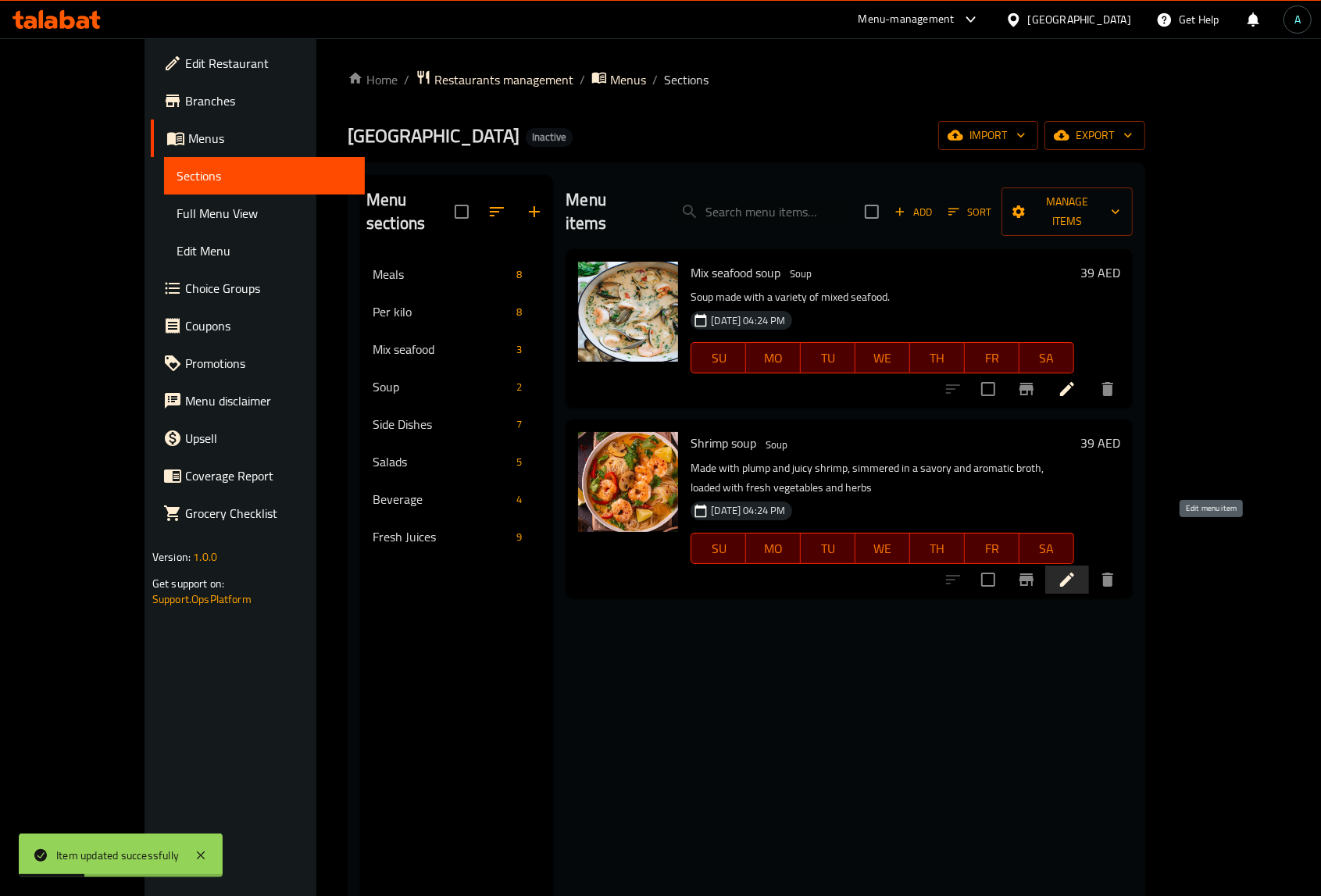
click at [1076, 570] on icon at bounding box center [1066, 580] width 19 height 19
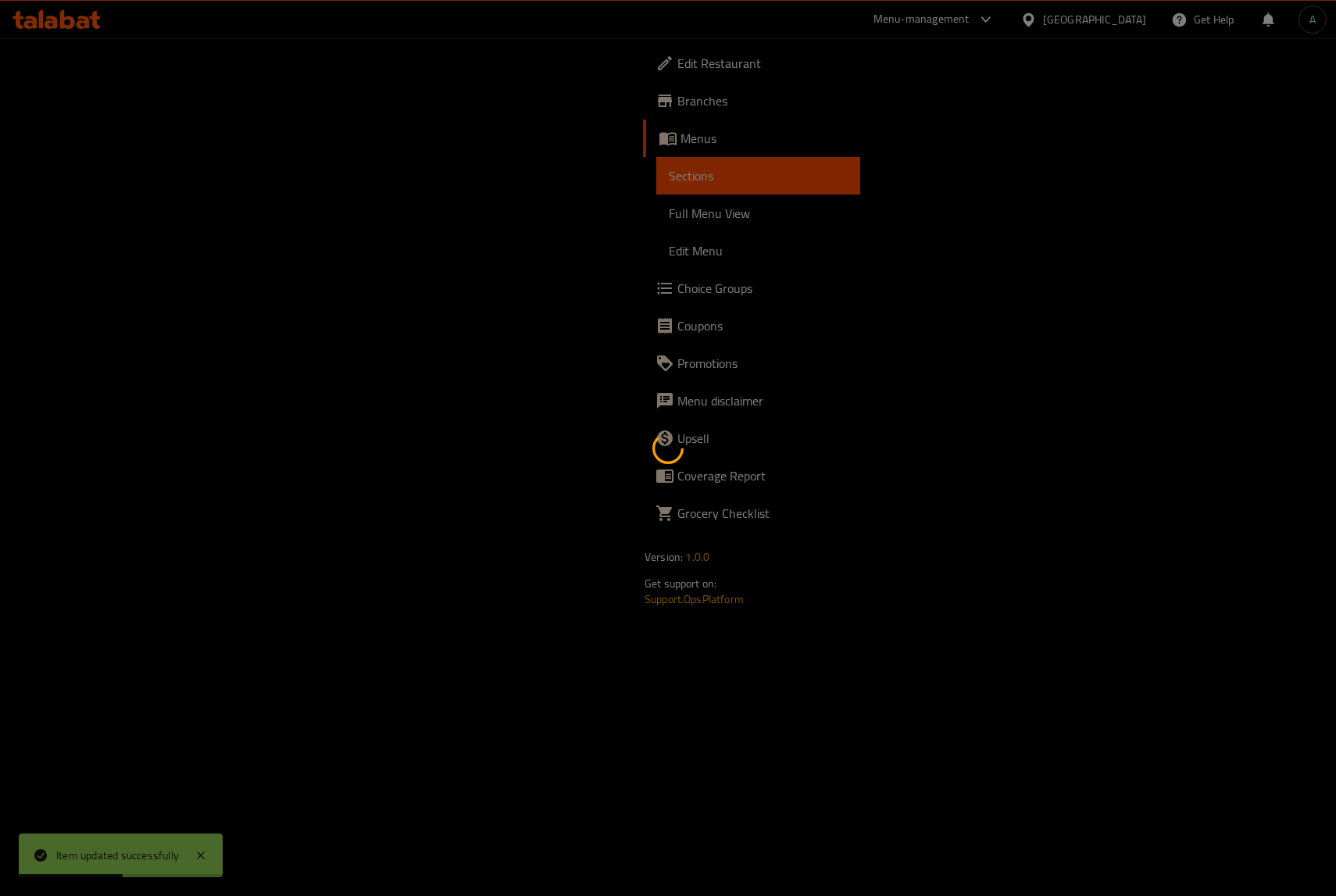
click at [640, 478] on div at bounding box center [668, 448] width 1336 height 896
click at [591, 389] on div at bounding box center [668, 448] width 1336 height 896
click at [506, 455] on div at bounding box center [668, 448] width 1336 height 896
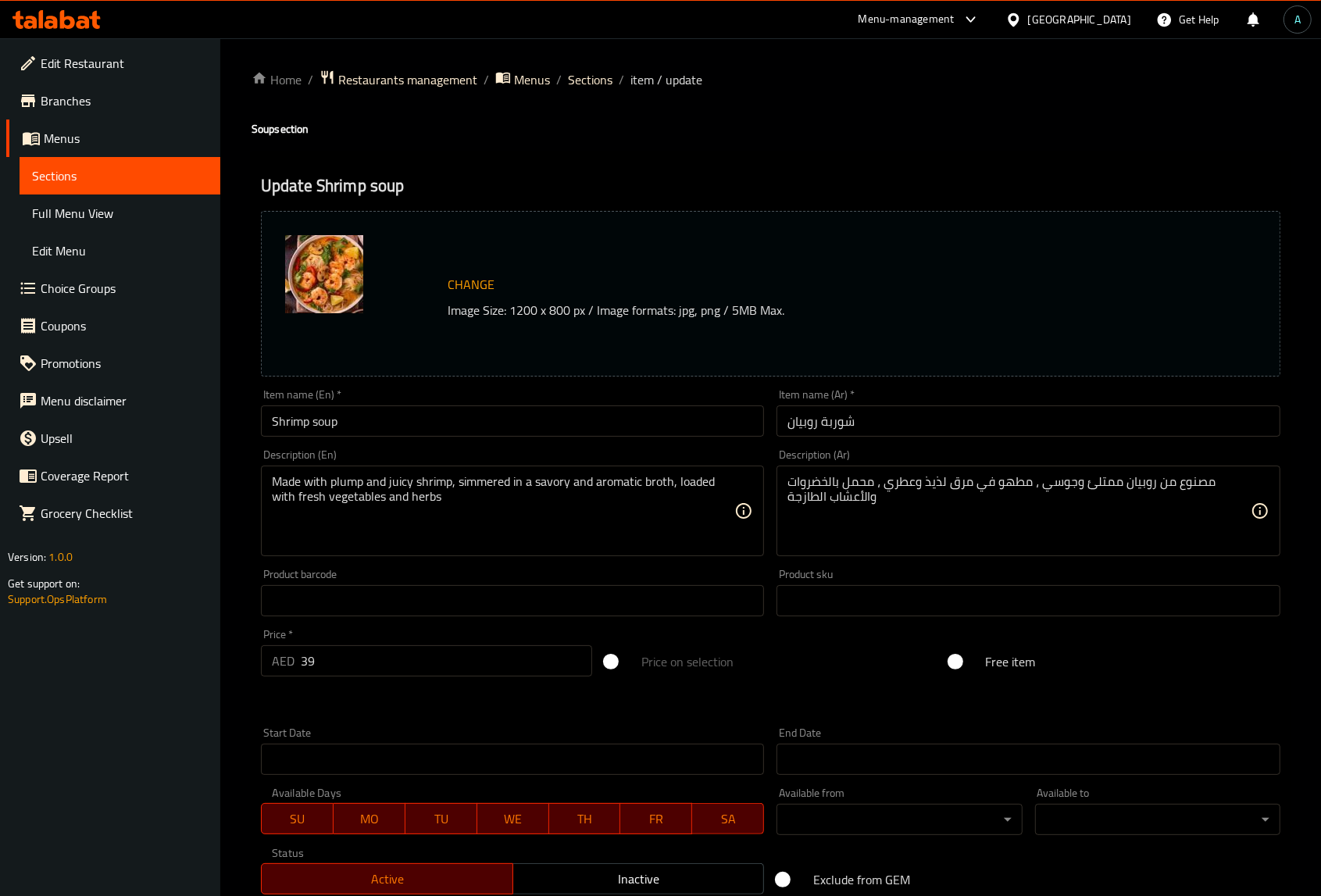
click at [908, 501] on textarea "مصنوع من روبيان ممتلئ وجوسي ، مطهو في مرق لذيذ وعطري ، محمل بالخضروات والأعشاب …" at bounding box center [1018, 511] width 463 height 74
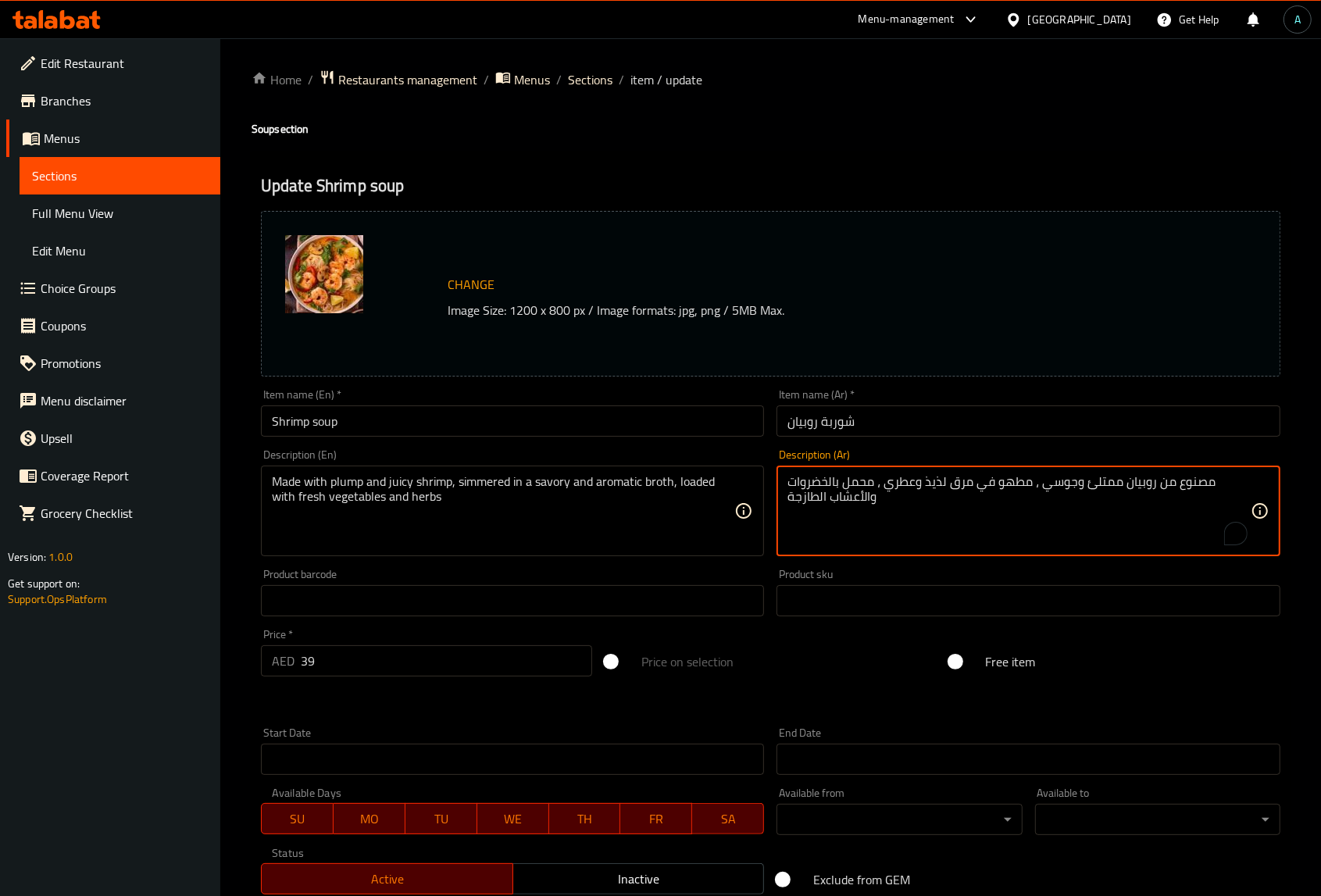
paste textarea "حساء مصنوع من كريمة الطبخ والتوابل مع الروبيان"
type textarea "حساء مصنوع من كريمة الطبخ والتوابل مع الروبيان"
click at [488, 489] on textarea "Made with plump and juicy shrimp, simmered in a savory and aromatic broth, load…" at bounding box center [503, 511] width 463 height 74
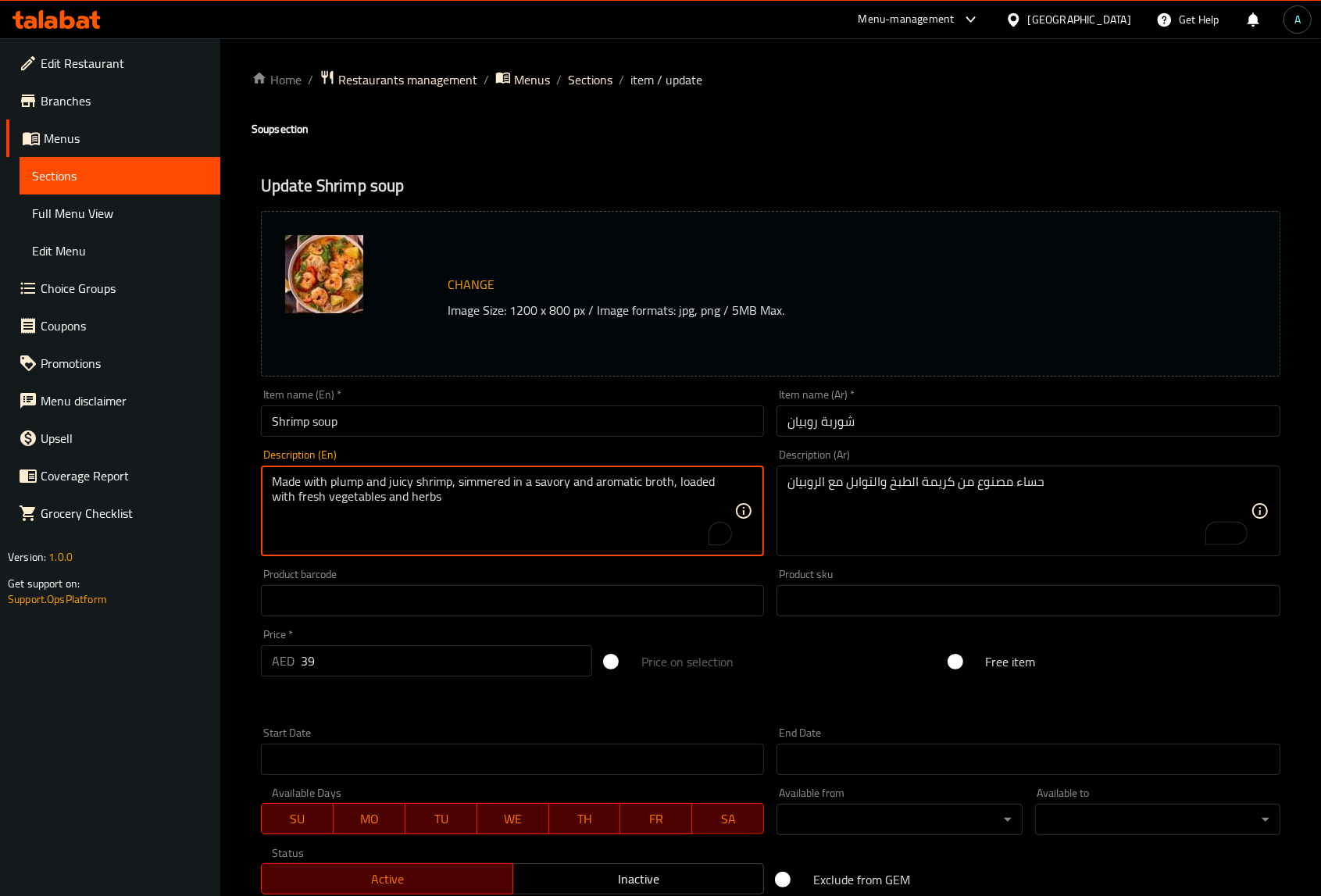
paste textarea "soup made with cooking crème and spices with shrimp"
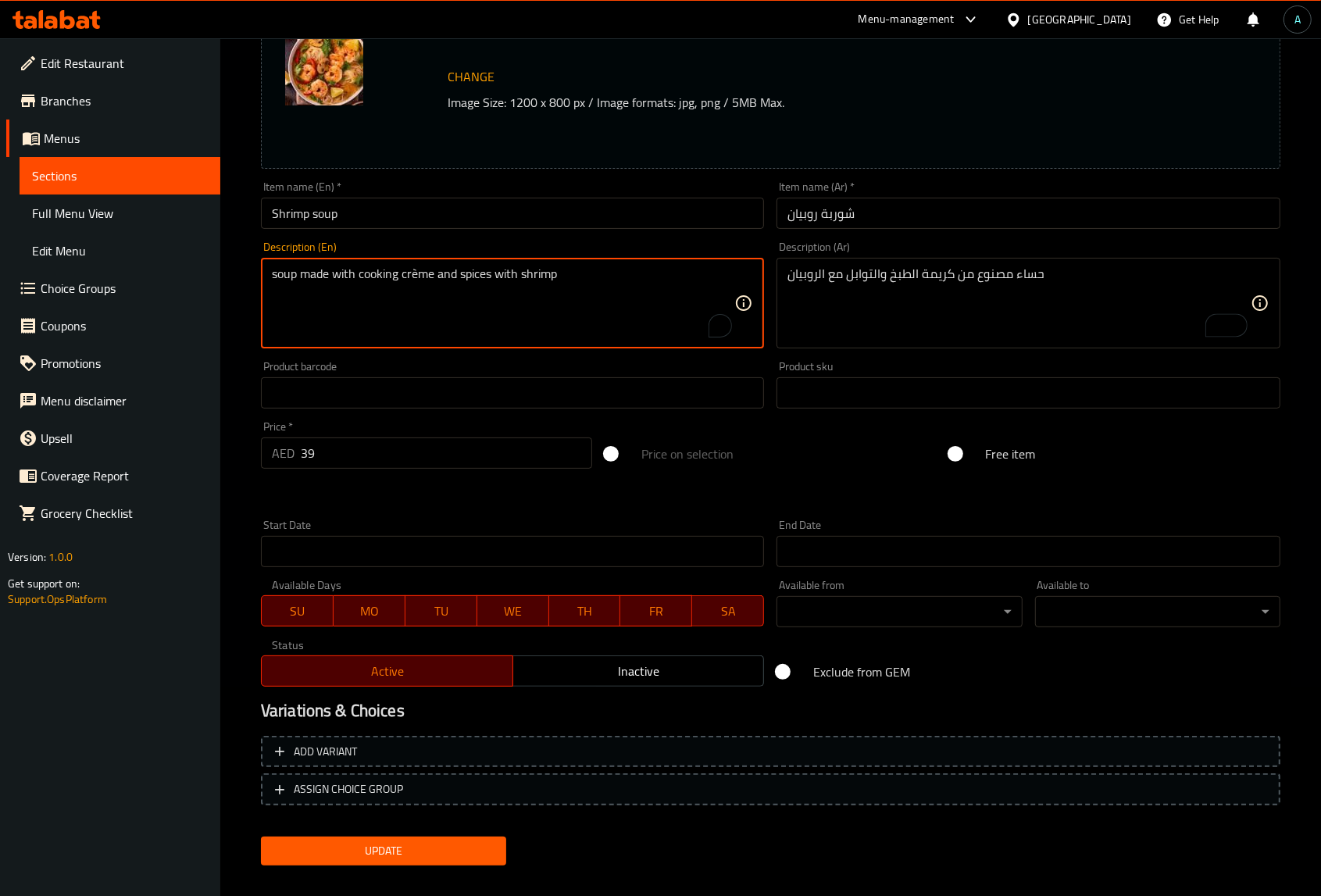
scroll to position [228, 0]
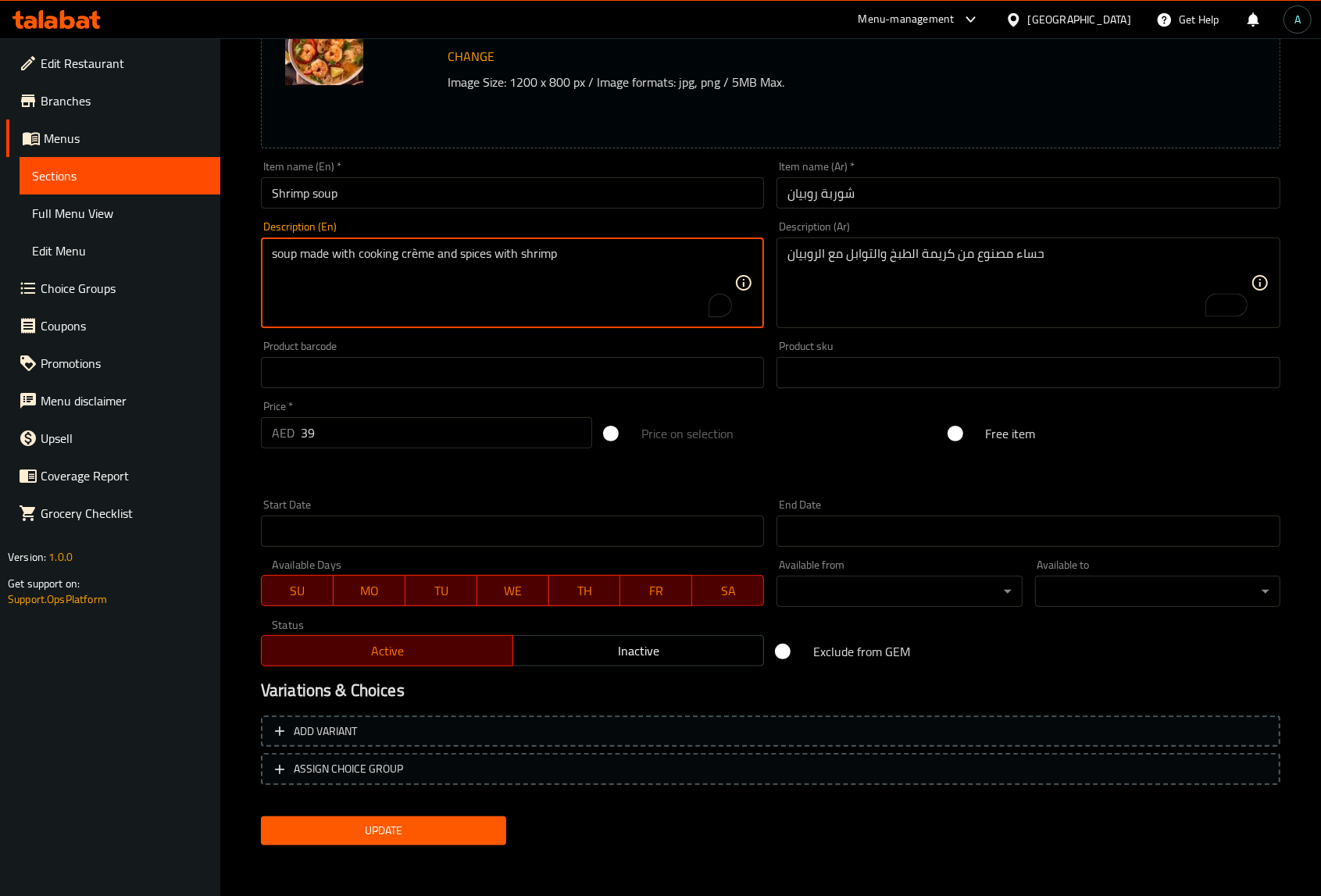
type textarea "soup made with cooking crème and spices with shrimp"
click at [402, 824] on div "Change Image Size: 1200 x 800 px / Image formats: jpg, png / 5MB Max. Item name…" at bounding box center [770, 413] width 1032 height 875
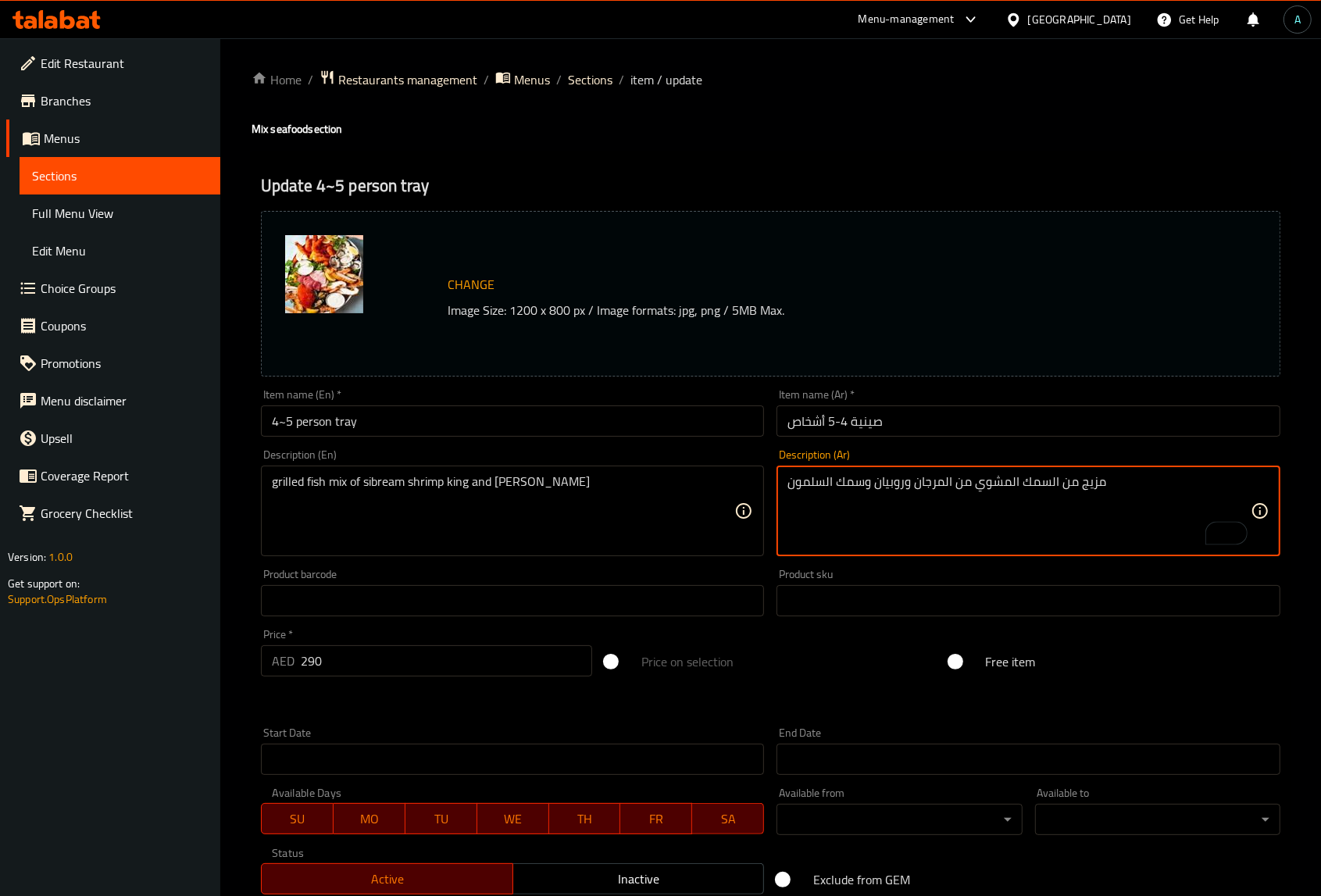
click at [875, 488] on textarea "مزيج من السمك المشوي من المرجان وروبيان وسمك السلمون" at bounding box center [1018, 511] width 463 height 74
drag, startPoint x: 934, startPoint y: 481, endPoint x: 875, endPoint y: 475, distance: 59.3
click at [875, 475] on textarea "مزيج من السمك المشوي من المرجان وروبيان كينج وسمك السلمون" at bounding box center [1018, 511] width 463 height 74
type textarea "مزيج من السمك المشوي من المرجان وروبيان كينج وسمك السلمون"
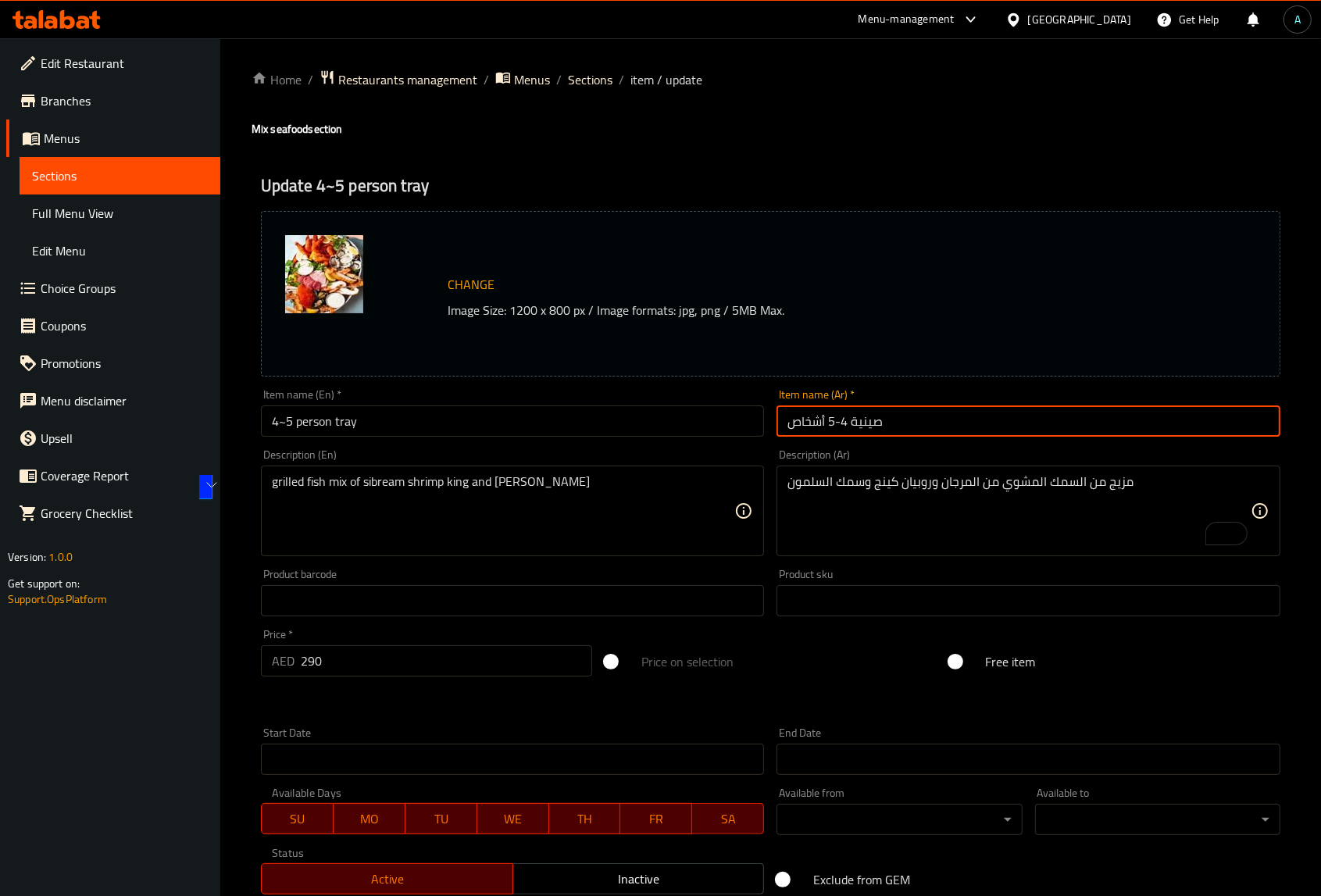
click at [922, 420] on input "صينية 4-5 أشخاص" at bounding box center [1028, 421] width 504 height 31
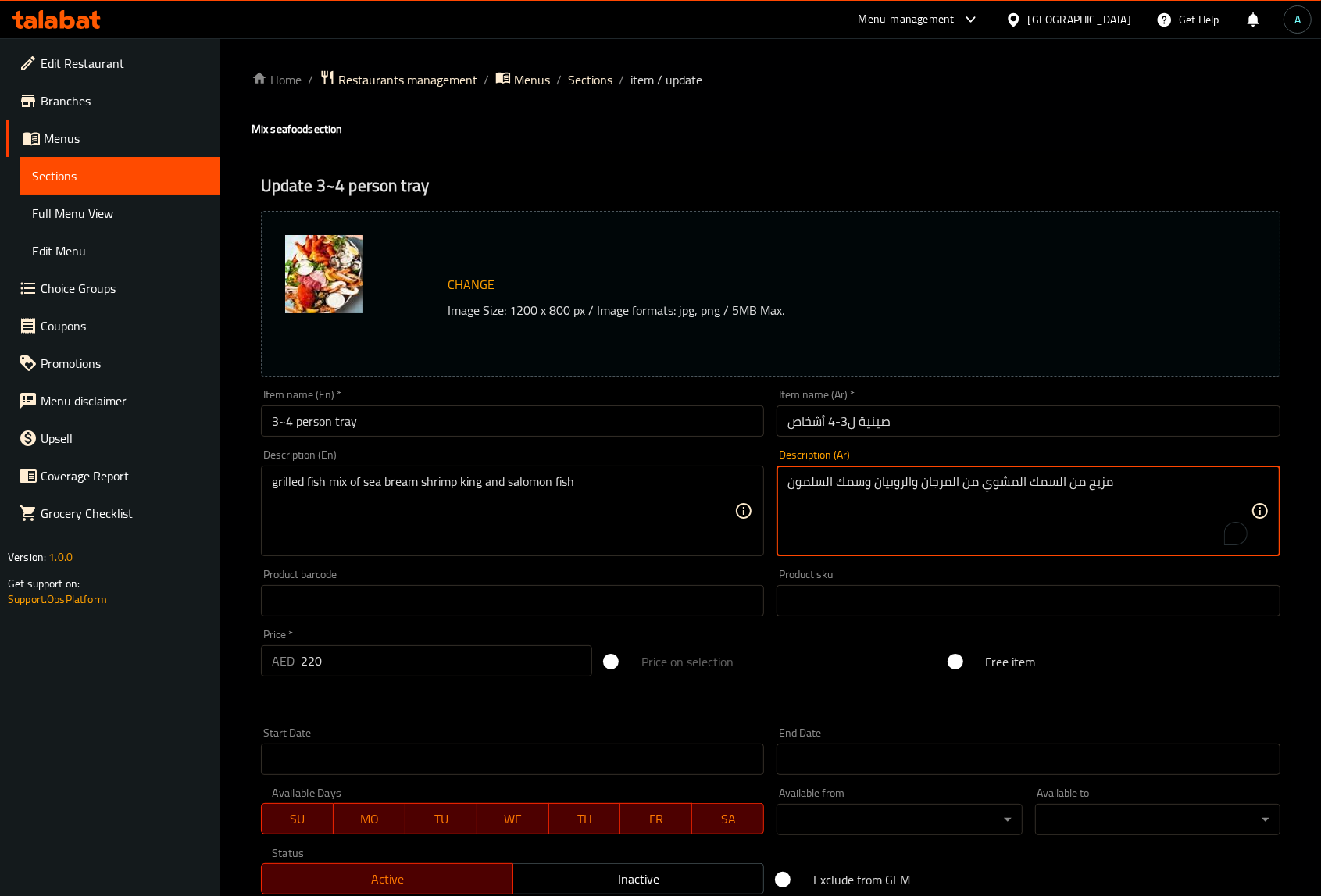
drag, startPoint x: 917, startPoint y: 483, endPoint x: 875, endPoint y: 484, distance: 42.0
paste textarea "وبيان كينج"
type textarea "مزيج من السمك المشوي من المرجان وروبيان كينج وسمك السلمون"
click at [888, 426] on input "صينية ل3-4 أشخاص" at bounding box center [1028, 421] width 504 height 31
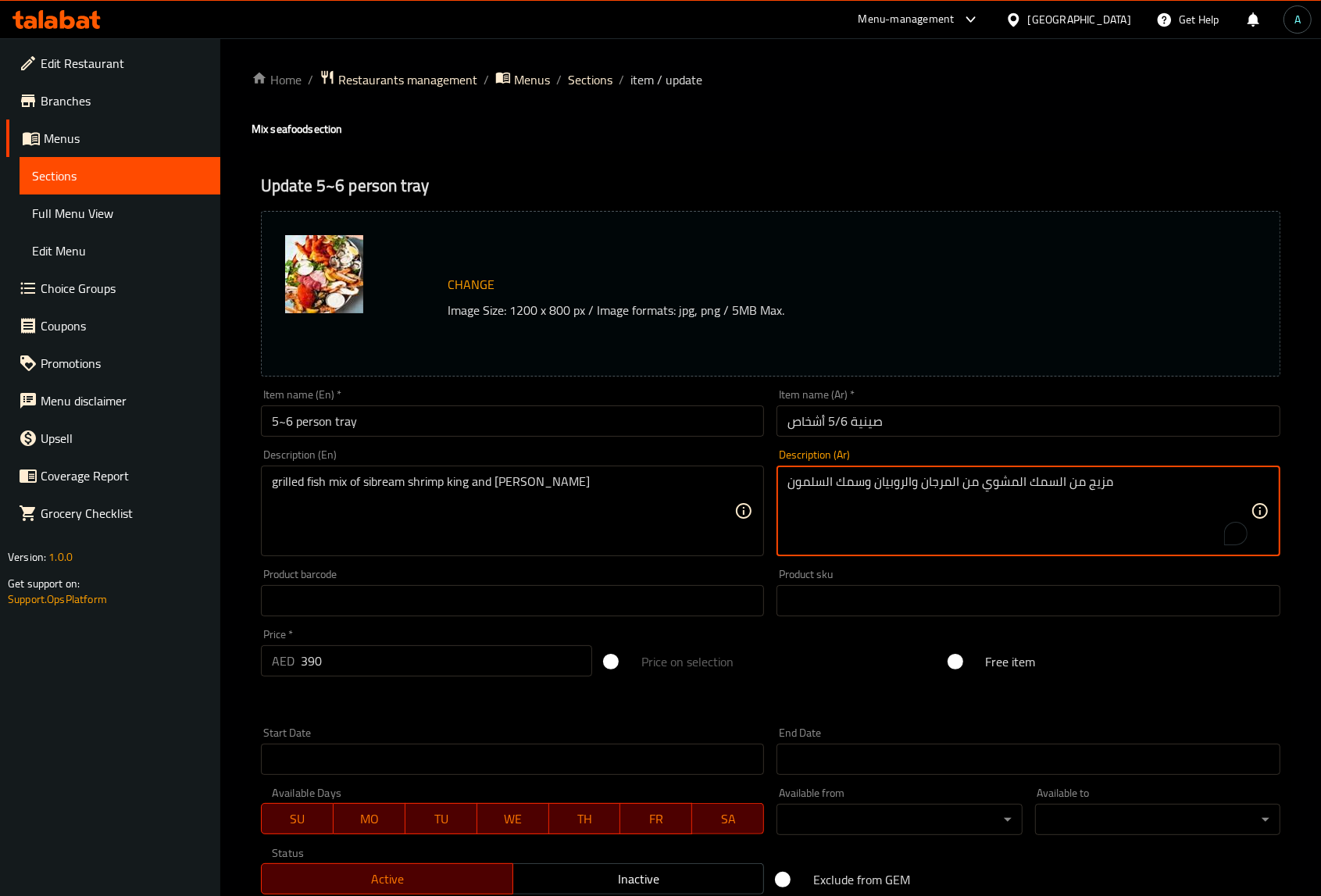
drag, startPoint x: 915, startPoint y: 486, endPoint x: 879, endPoint y: 486, distance: 36.0
paste textarea "وبيان كينج"
type textarea "مزيج من السمك المشوي من المرجان وروبيان كينج وسمك السلمون"
click at [911, 426] on input "صينية 5/6 أشخاص" at bounding box center [1028, 421] width 504 height 31
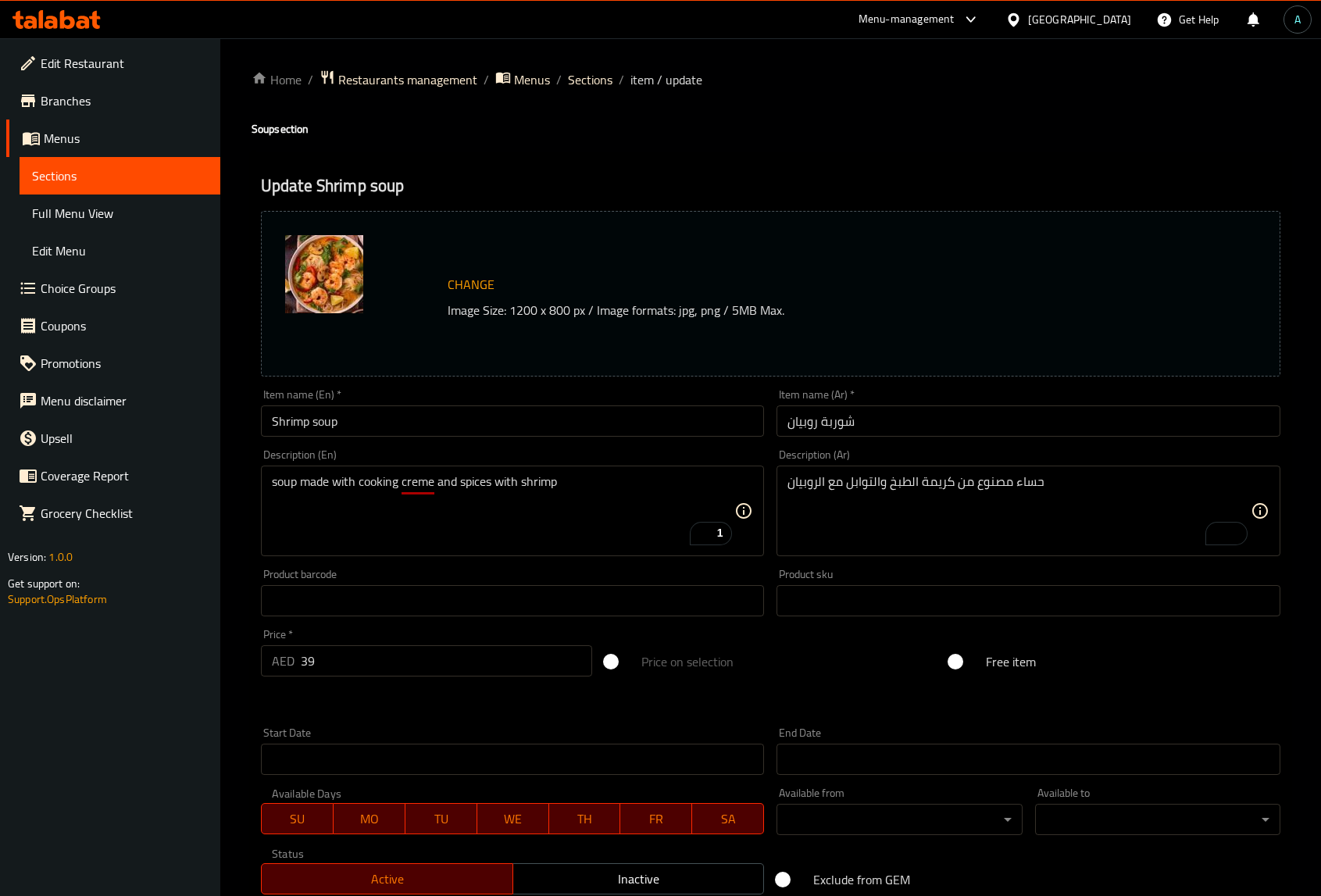
scroll to position [228, 0]
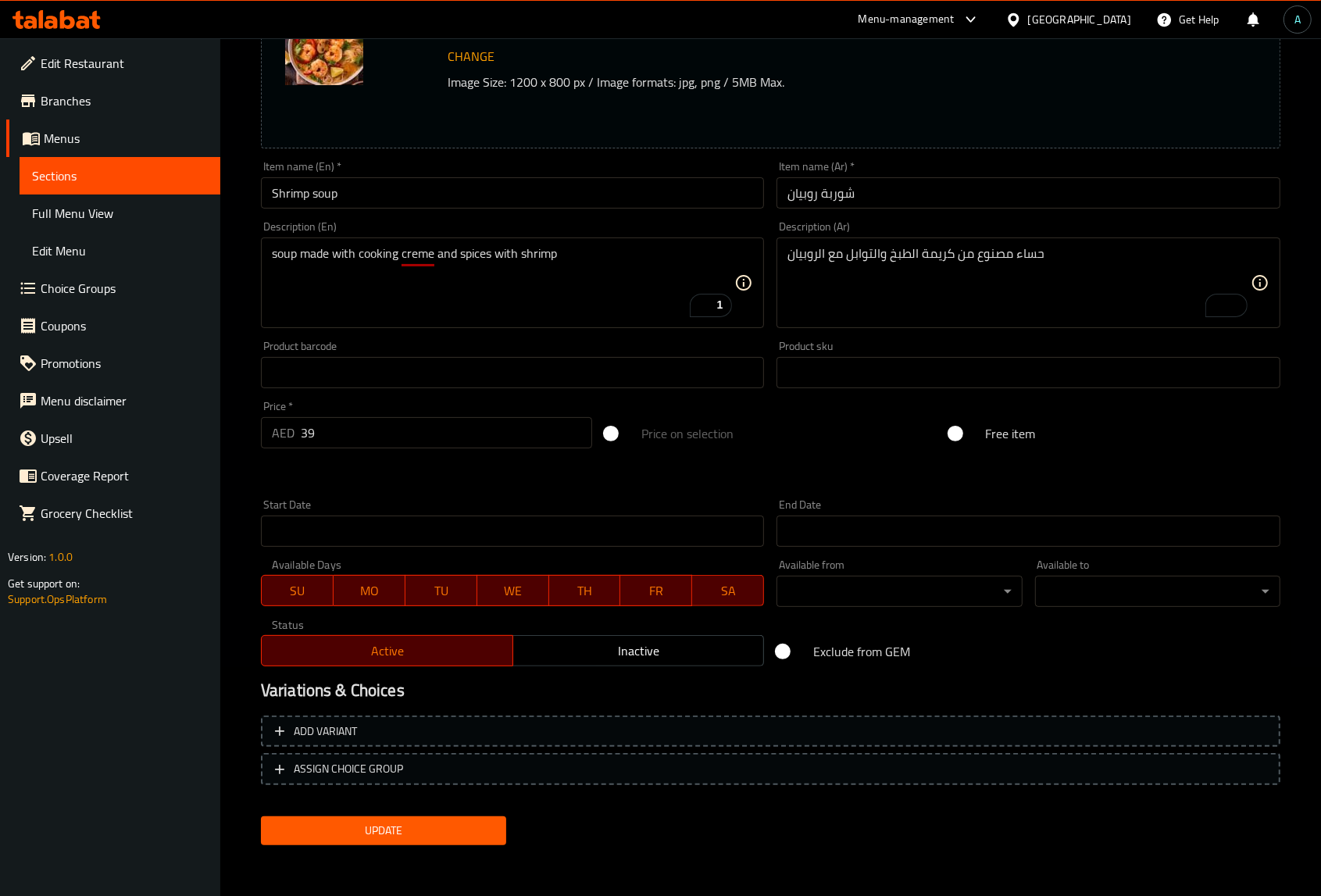
click at [424, 821] on span "Update" at bounding box center [384, 831] width 220 height 20
click at [229, 256] on div "Home / Restaurants management / Menus / Sections / item / update Soup section U…" at bounding box center [770, 354] width 1101 height 1088
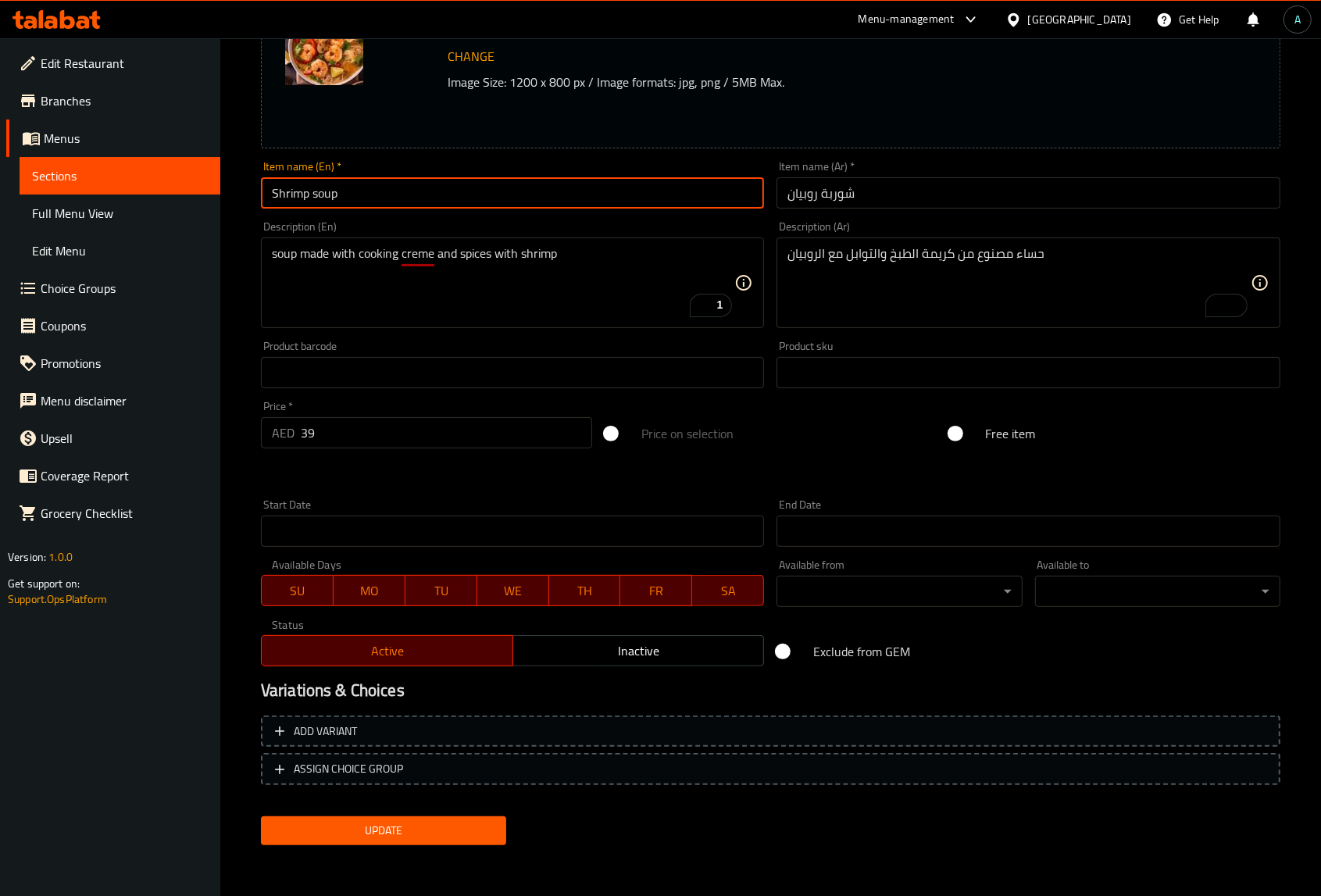
click at [510, 189] on input "Shrimp soup" at bounding box center [512, 193] width 504 height 31
click at [261, 816] on button "Update" at bounding box center [383, 830] width 245 height 29
